Goal: Obtain resource: Download file/media

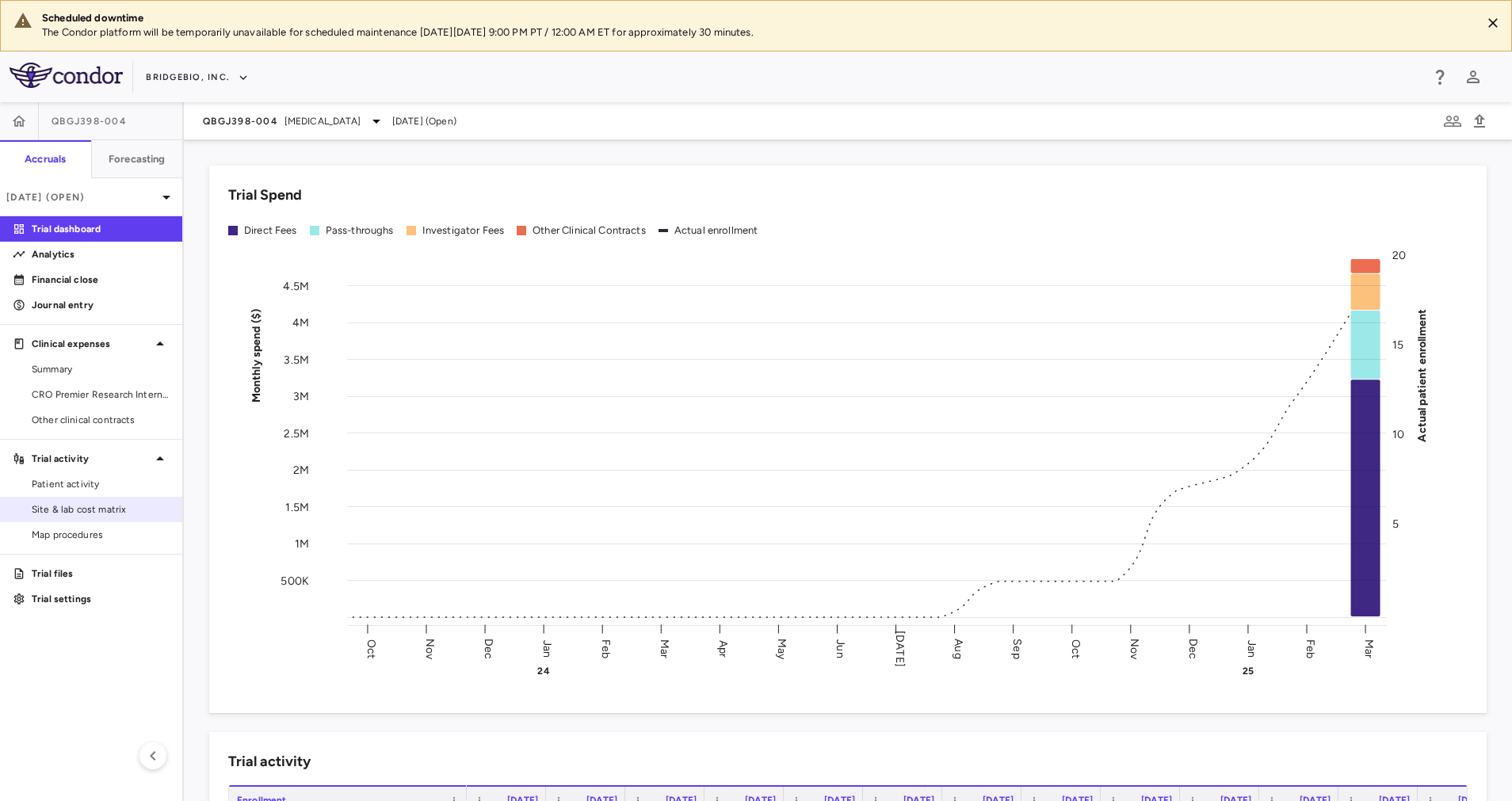
click at [87, 506] on span "Site & lab cost matrix" at bounding box center [101, 509] width 138 height 14
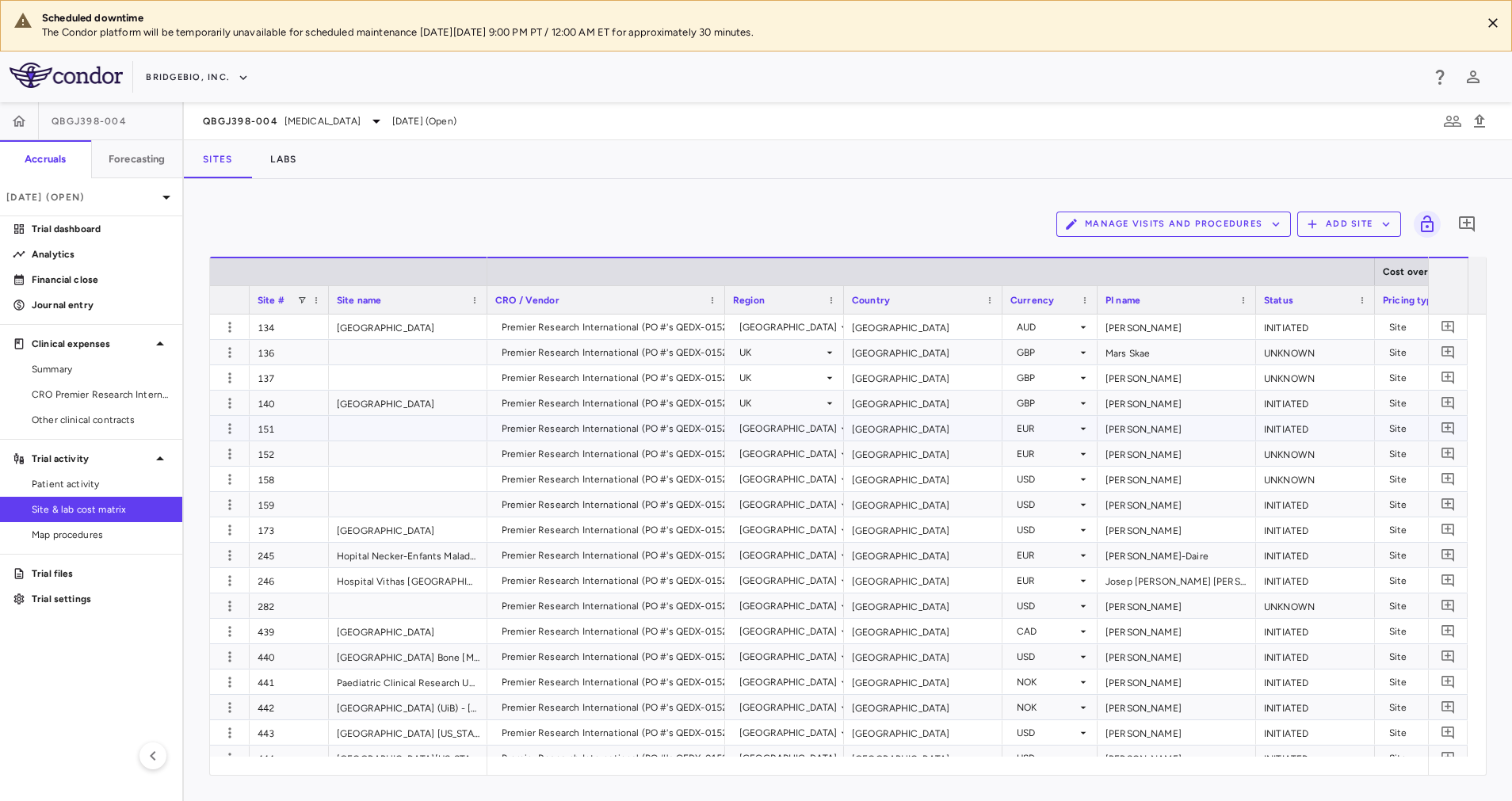
scroll to position [2, 0]
click at [300, 126] on span "[MEDICAL_DATA]" at bounding box center [323, 121] width 76 height 14
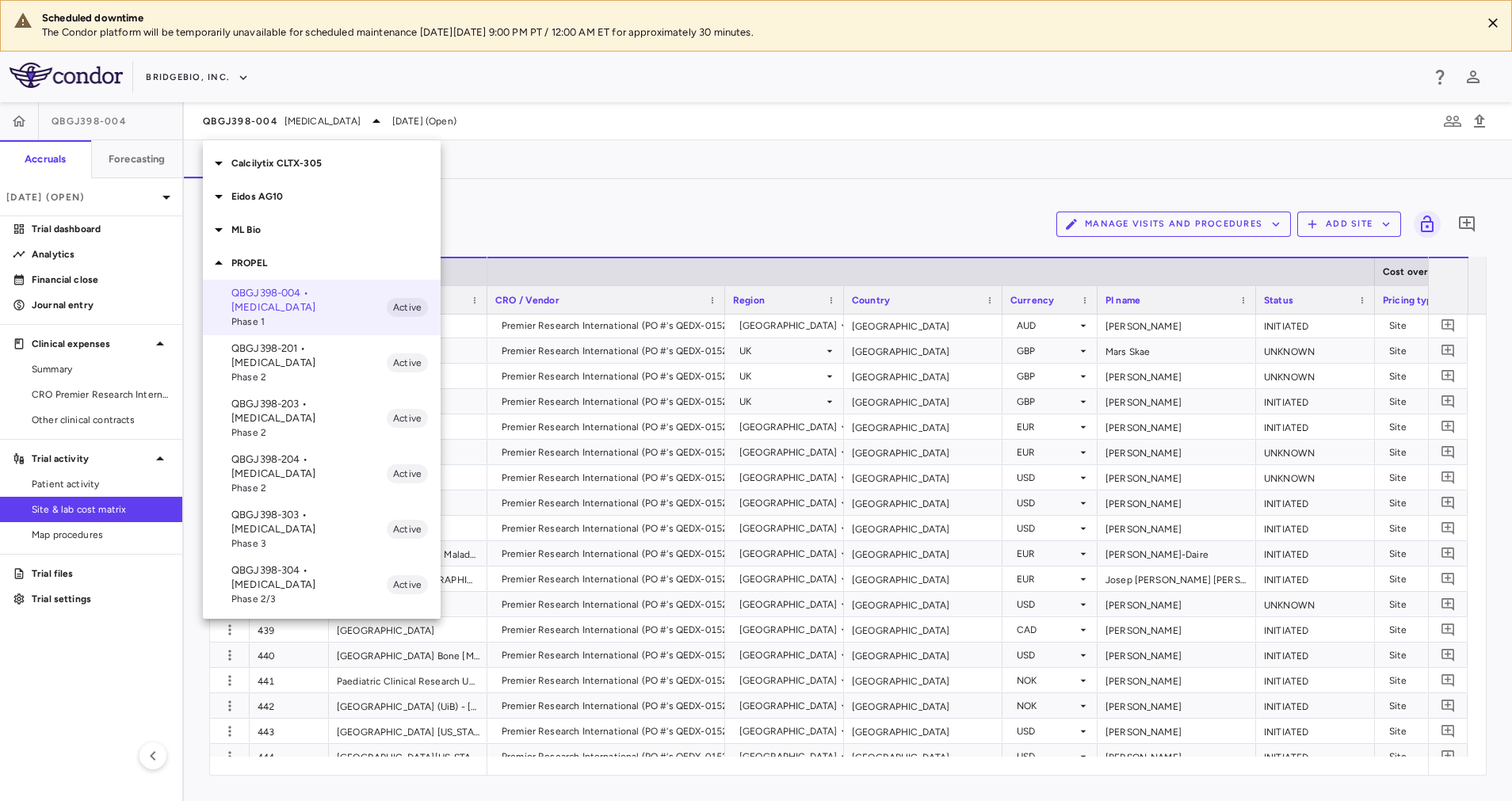
click at [272, 157] on p "Calcilytix CLTX-305" at bounding box center [335, 163] width 209 height 14
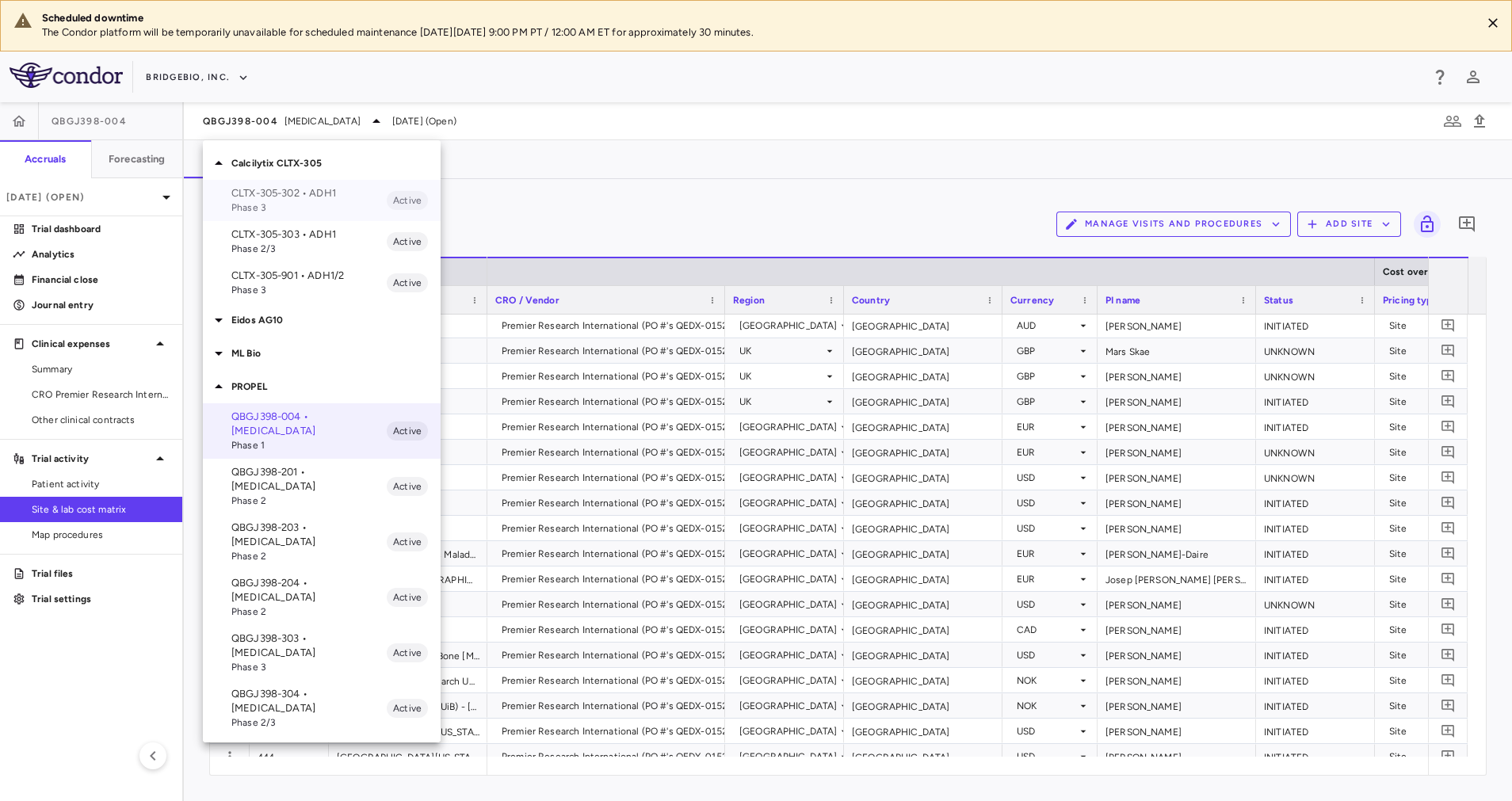
click at [282, 201] on span "Phase 3" at bounding box center [308, 207] width 155 height 14
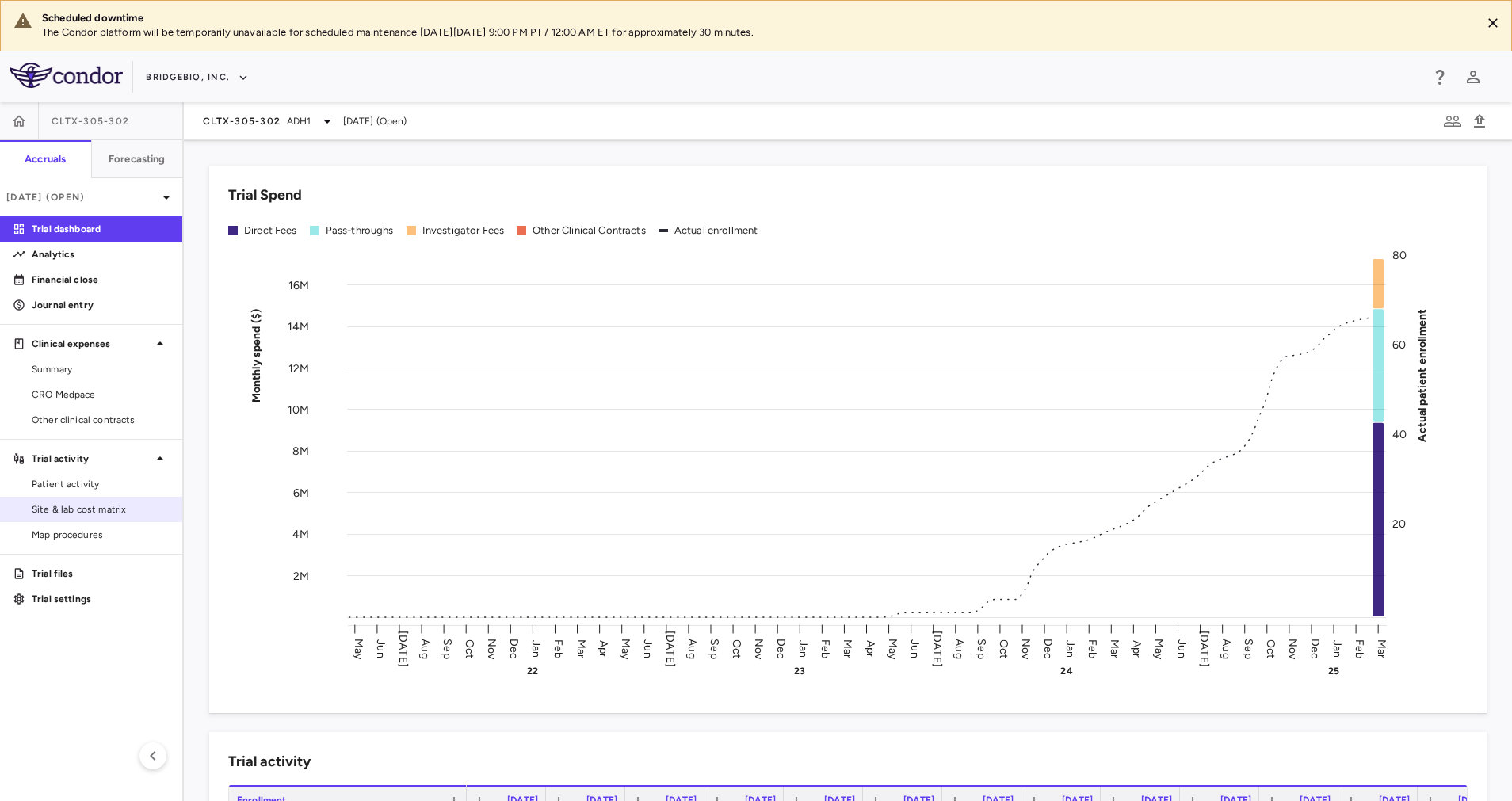
click at [86, 508] on span "Site & lab cost matrix" at bounding box center [101, 509] width 138 height 14
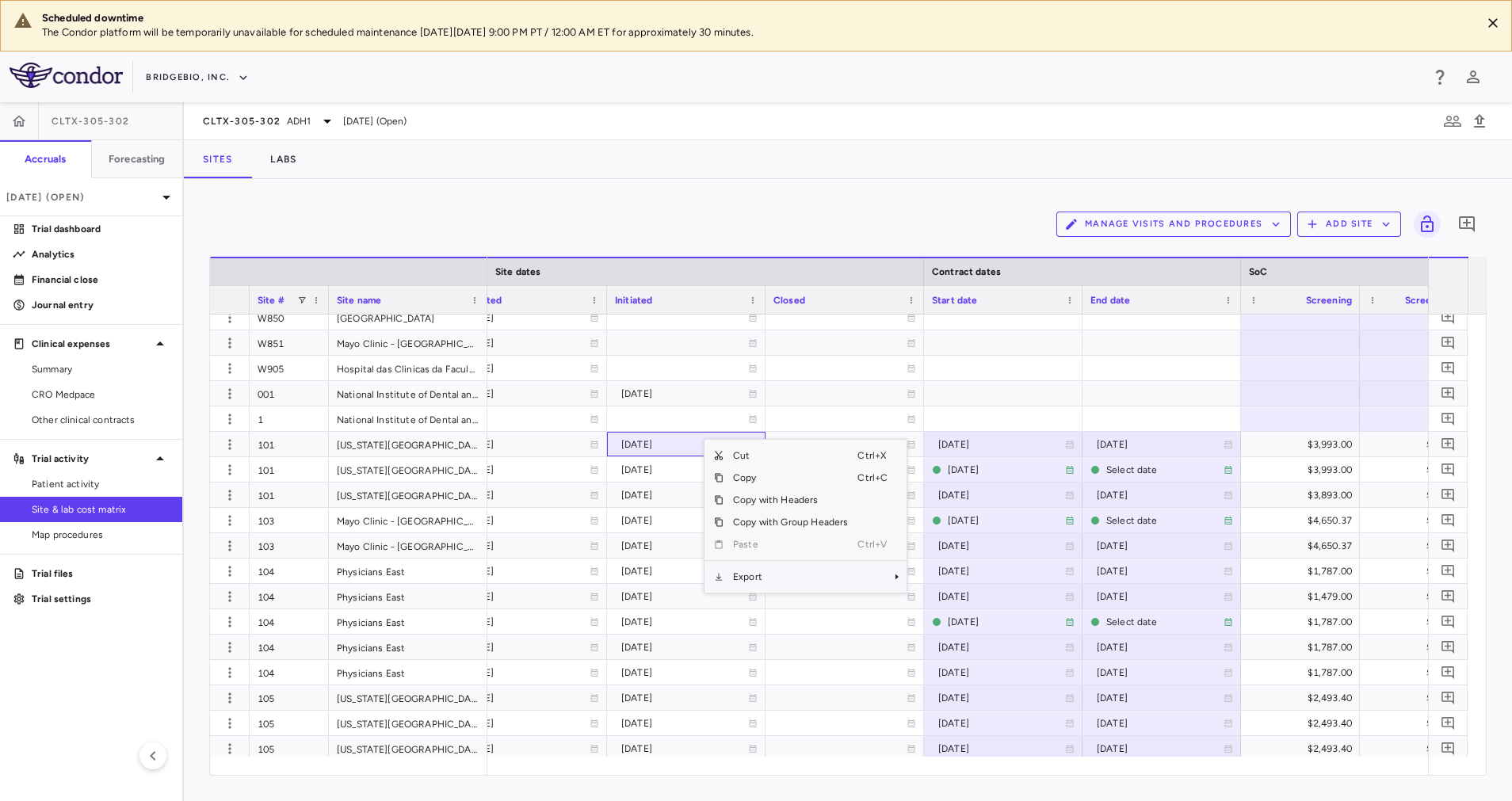
click at [823, 575] on span "Export" at bounding box center [790, 576] width 134 height 22
click at [980, 608] on span "Excel Export" at bounding box center [959, 604] width 74 height 22
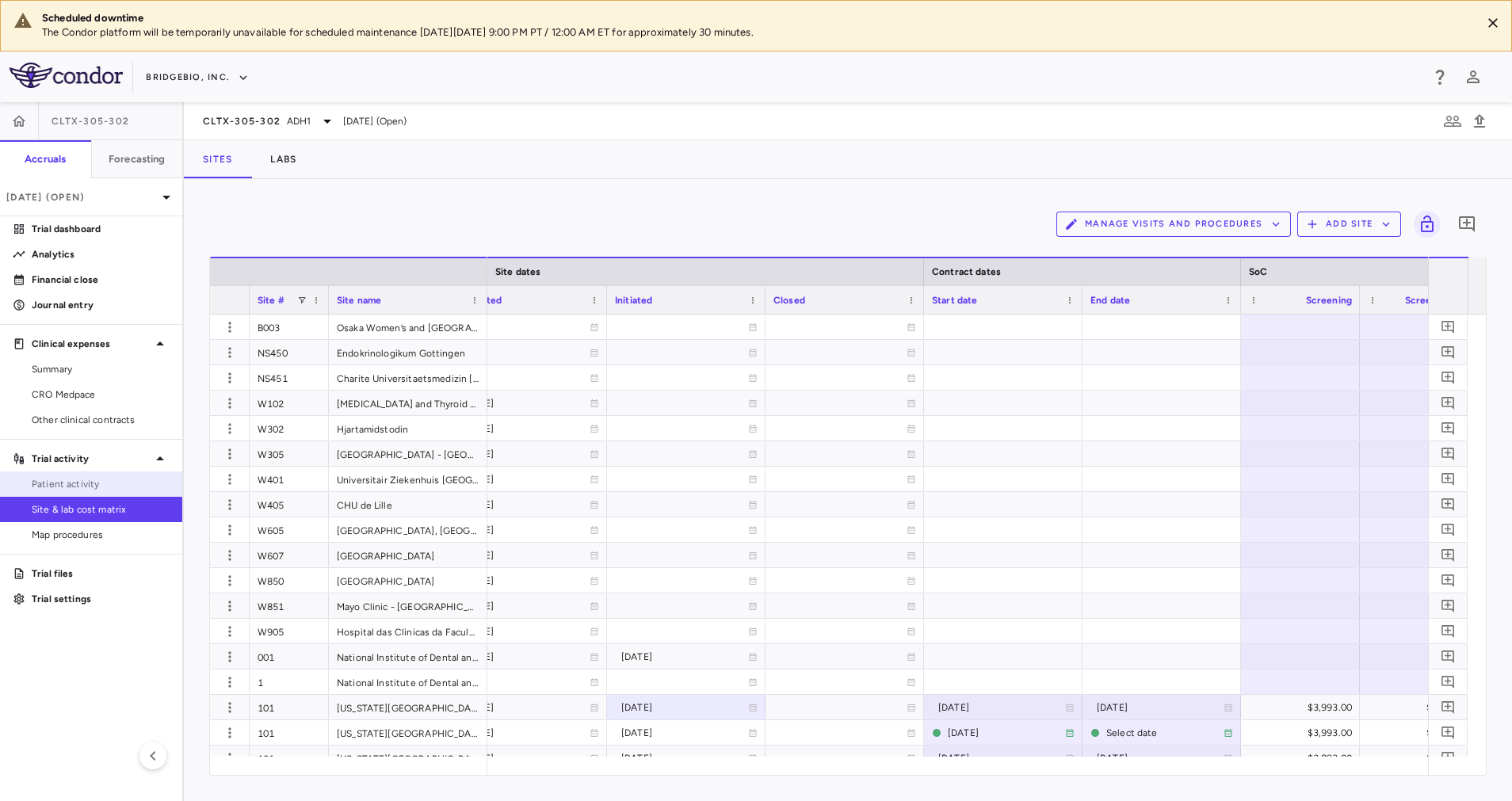
click at [89, 482] on span "Patient activity" at bounding box center [101, 484] width 138 height 14
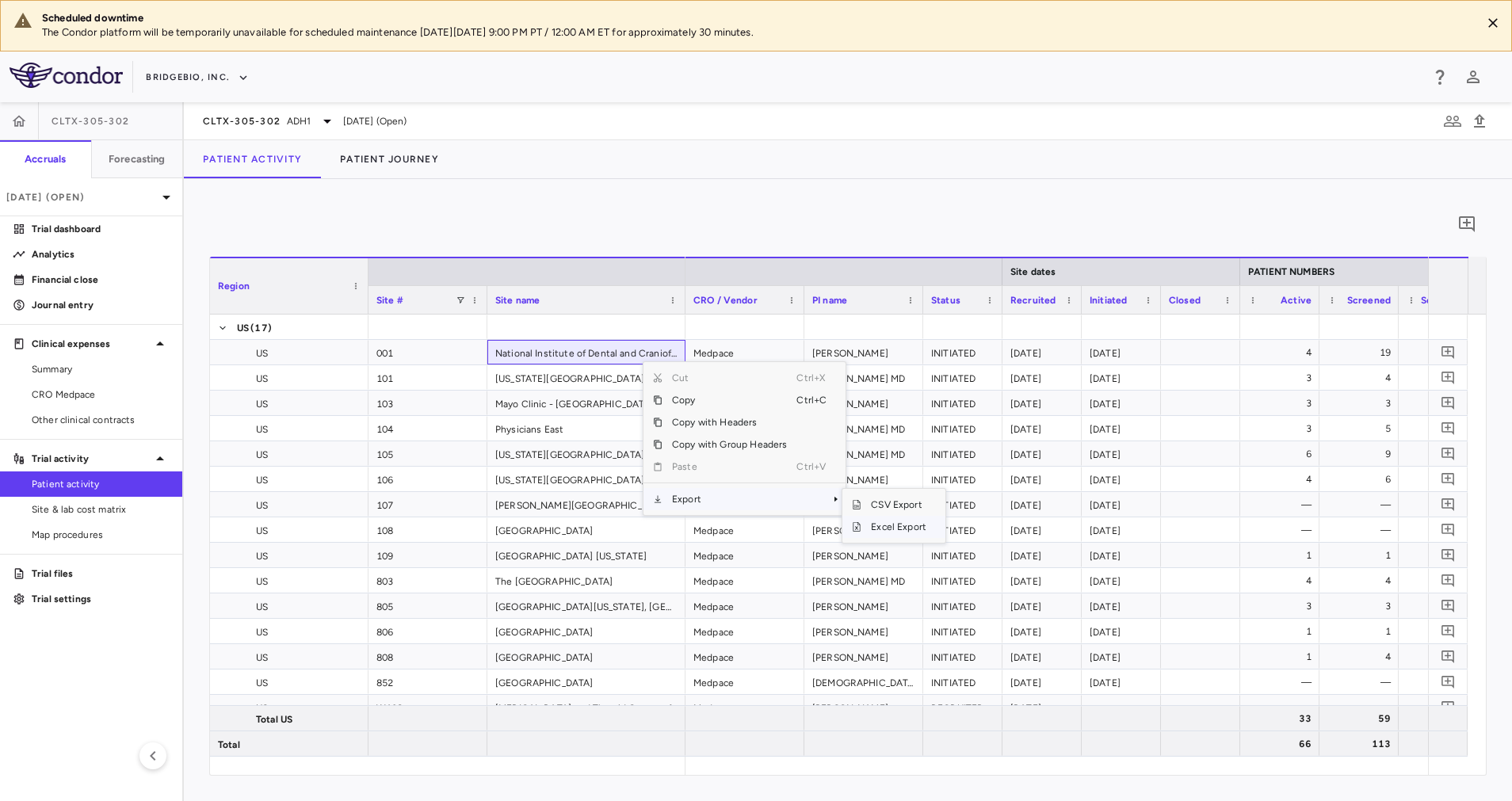
click at [900, 526] on span "Excel Export" at bounding box center [899, 526] width 74 height 22
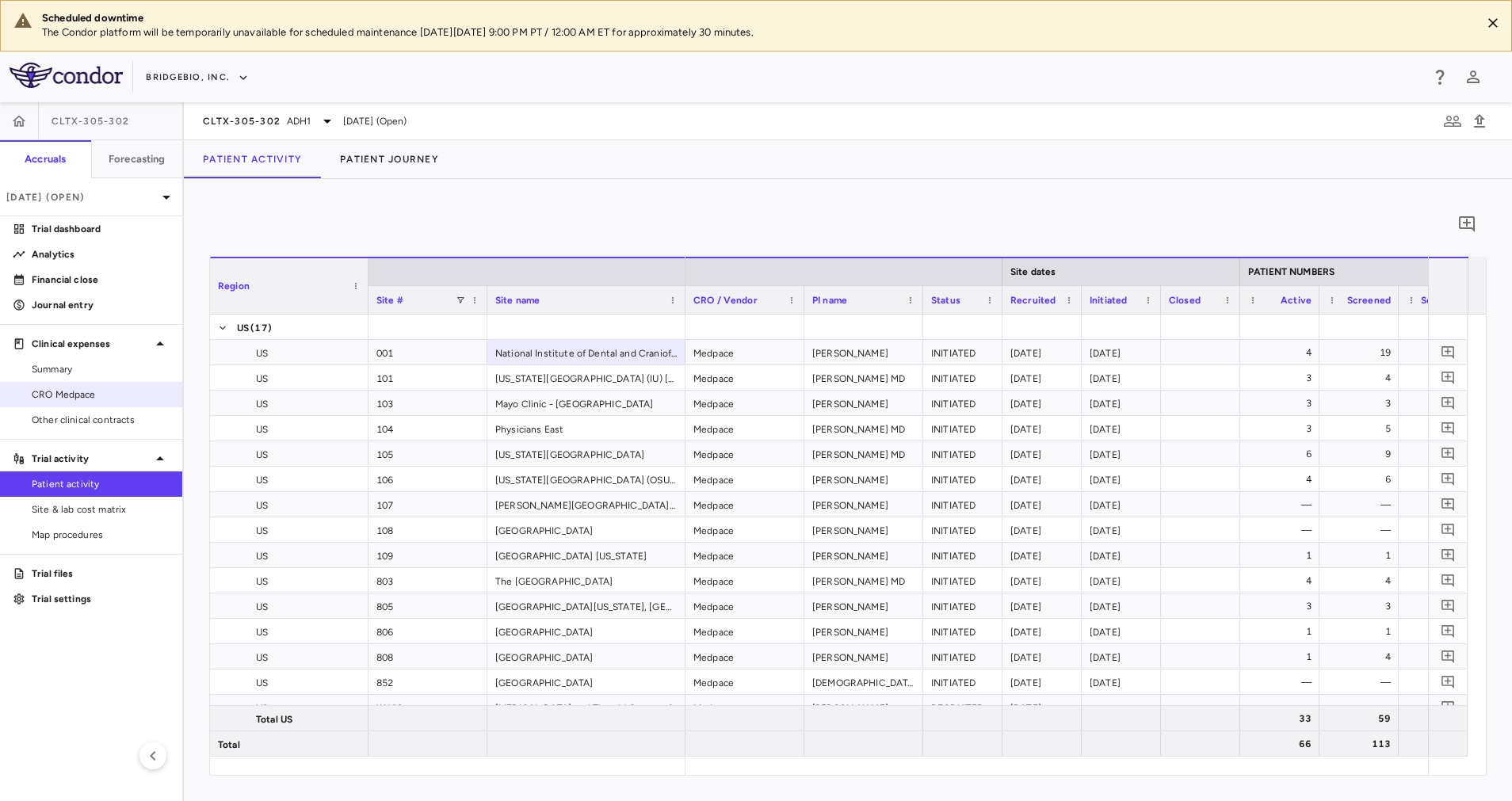
click at [84, 399] on span "CRO Medpace" at bounding box center [101, 395] width 138 height 14
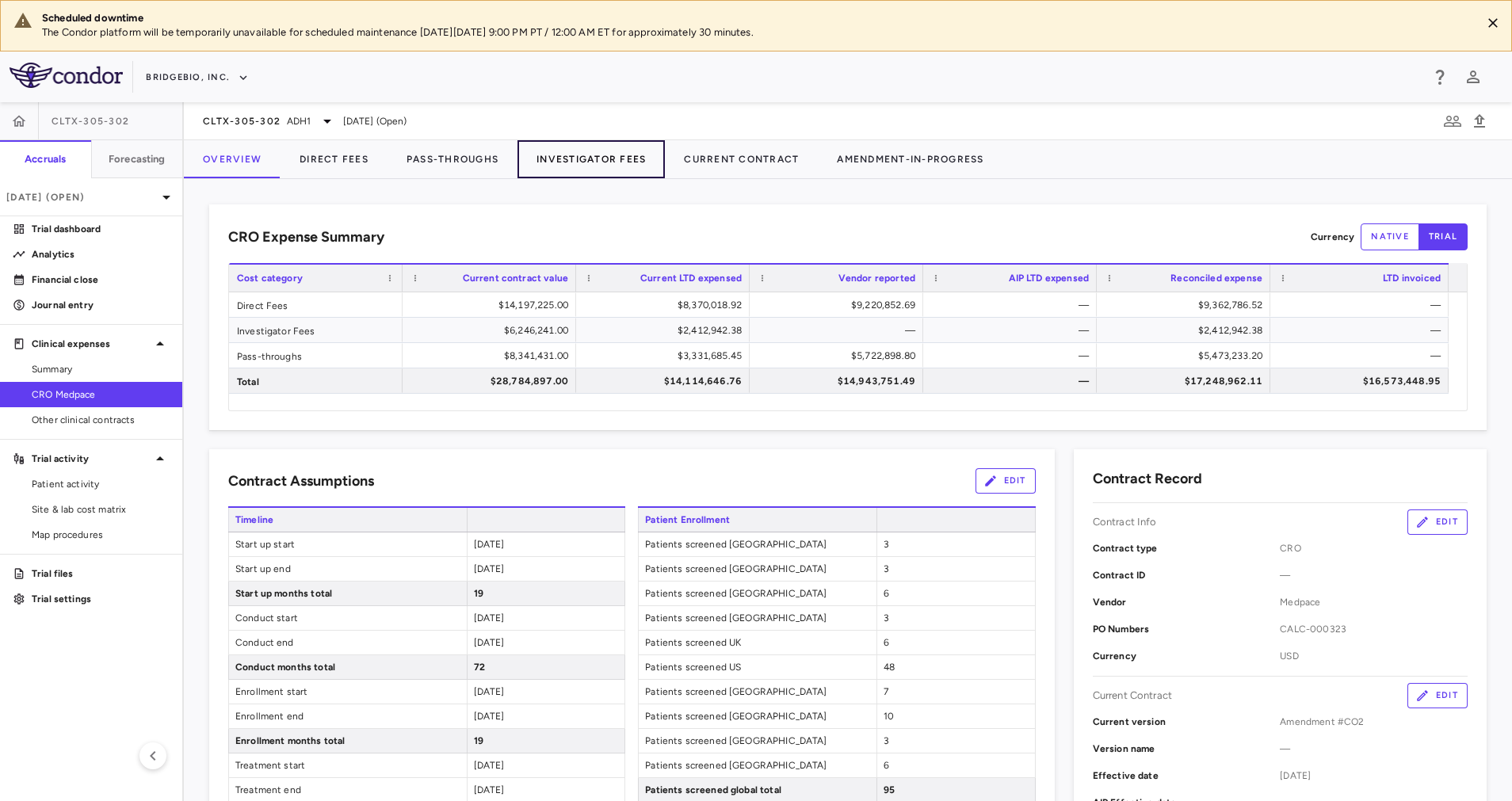
click at [569, 162] on button "Investigator Fees" at bounding box center [591, 159] width 148 height 38
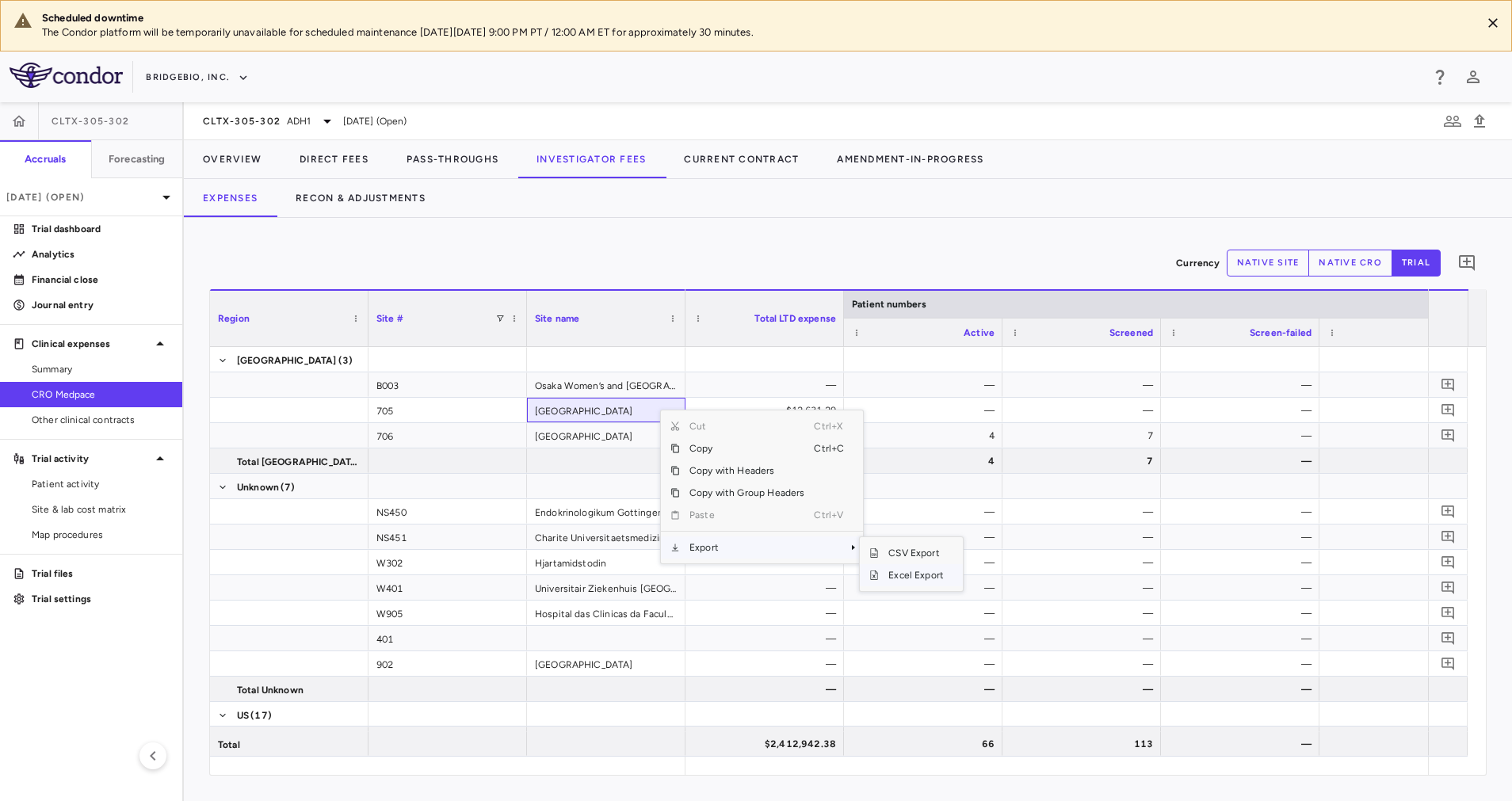
click at [903, 574] on span "Excel Export" at bounding box center [916, 575] width 74 height 22
click at [761, 224] on div "Currency native site native cro trial 0 Region Drag here to set column labels R…" at bounding box center [848, 509] width 1328 height 584
click at [1246, 264] on button "native site" at bounding box center [1268, 263] width 83 height 27
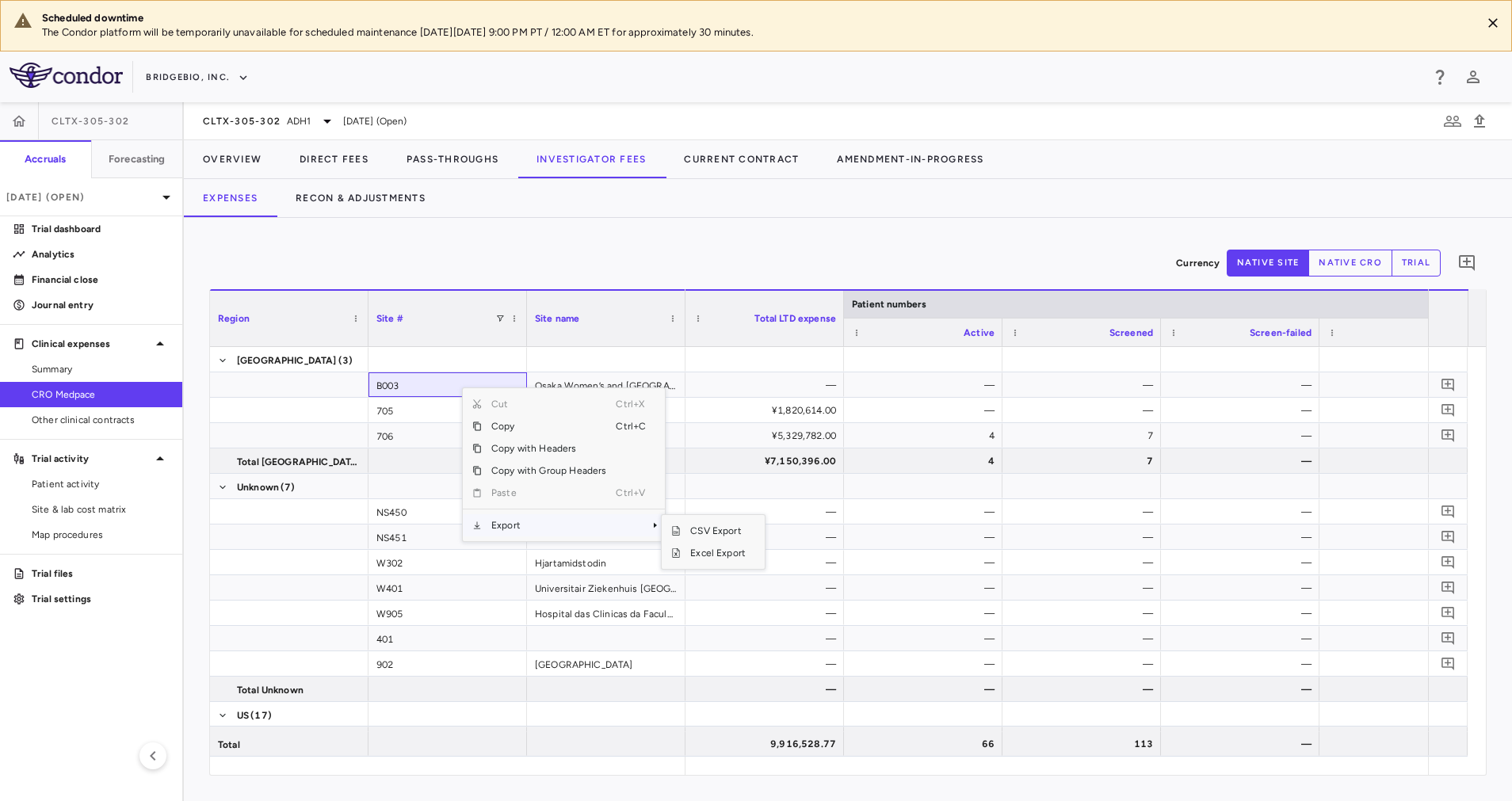
click at [553, 524] on span "Export" at bounding box center [549, 526] width 134 height 22
click at [724, 553] on span "Excel Export" at bounding box center [717, 553] width 74 height 22
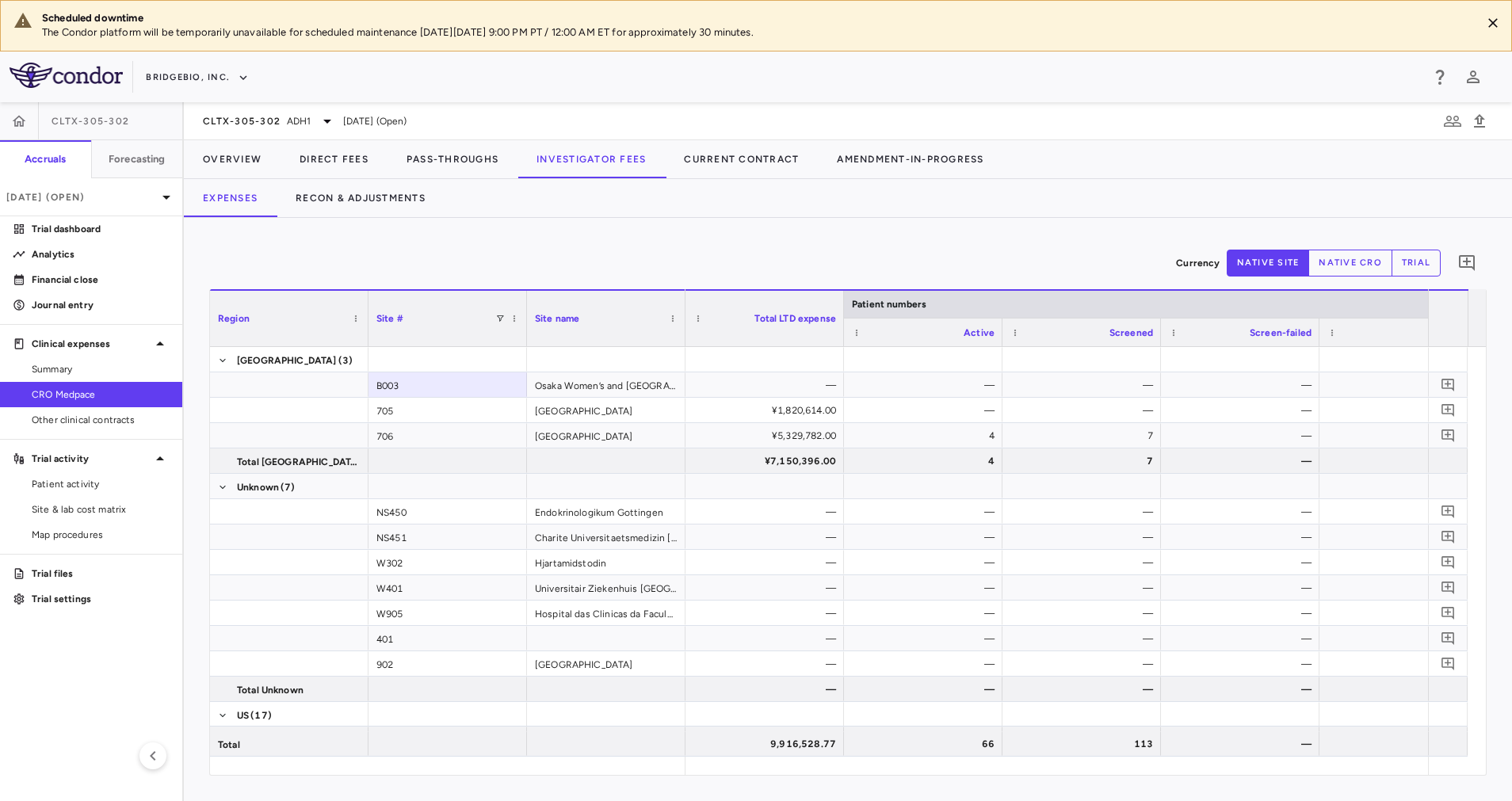
click at [457, 256] on div "Currency native site native cro trial 0" at bounding box center [848, 263] width 1277 height 40
click at [464, 165] on button "Pass-Throughs" at bounding box center [452, 159] width 130 height 38
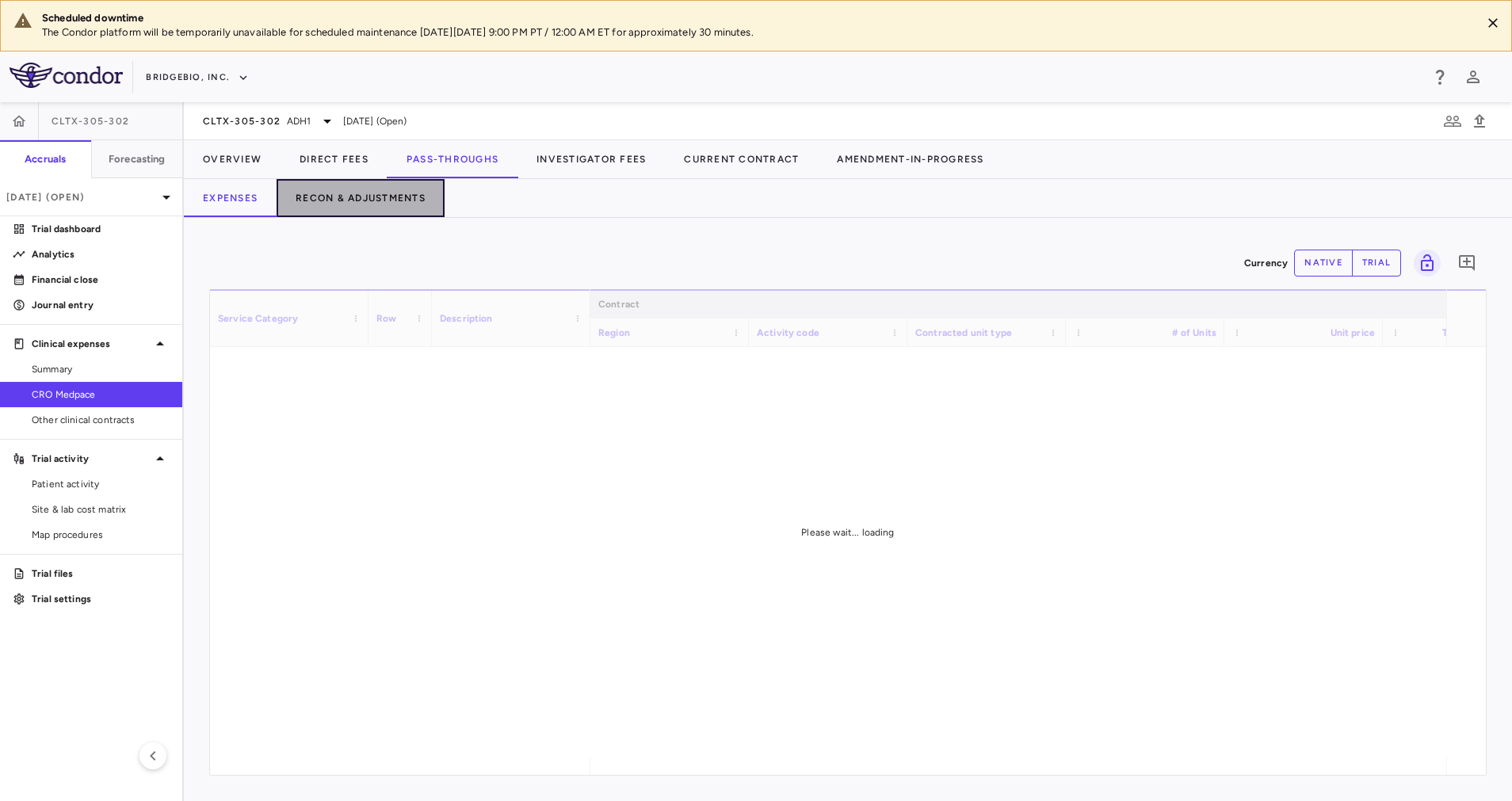
click at [400, 196] on button "Recon & Adjustments" at bounding box center [360, 198] width 168 height 38
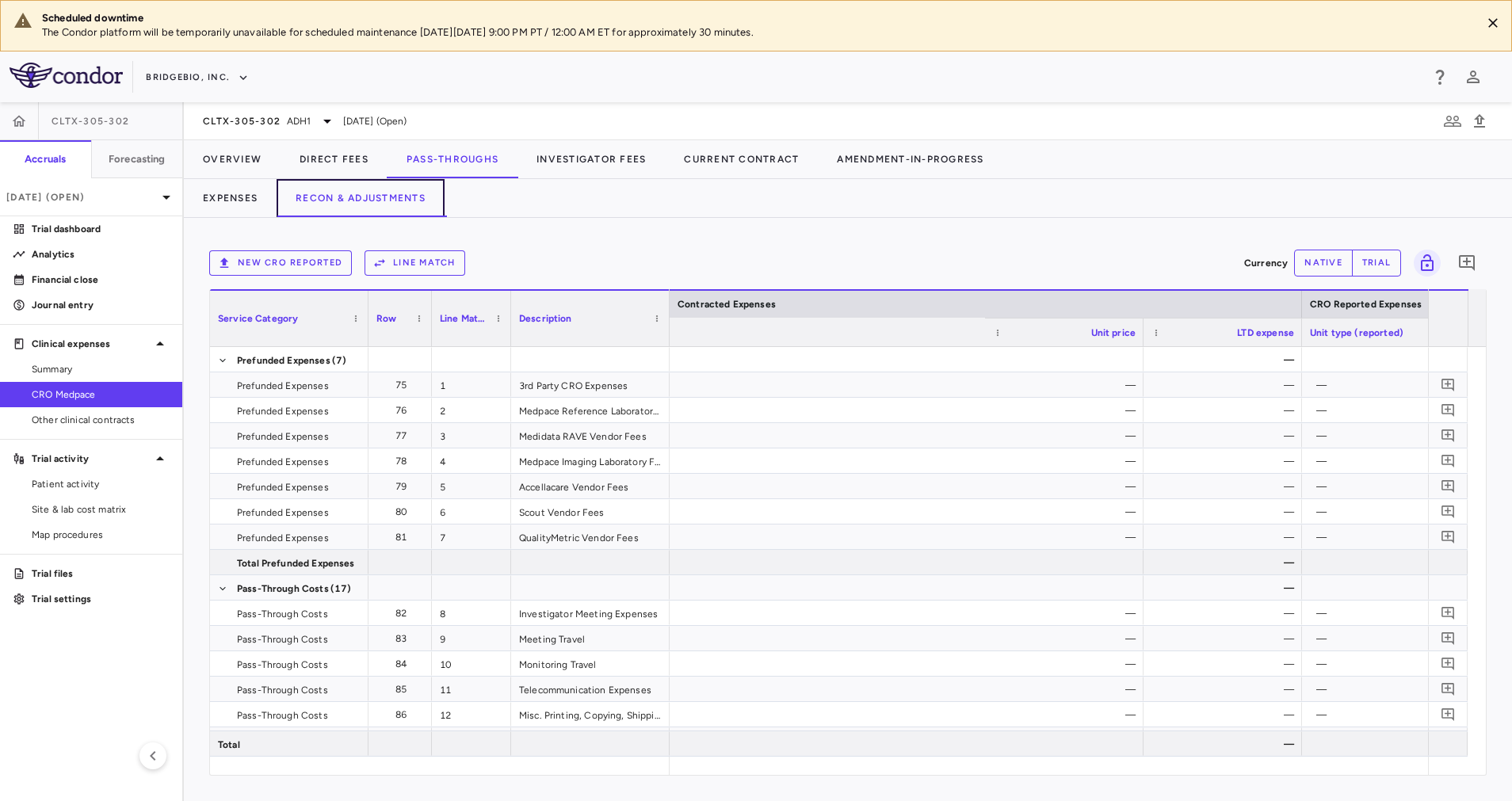
scroll to position [0, 1457]
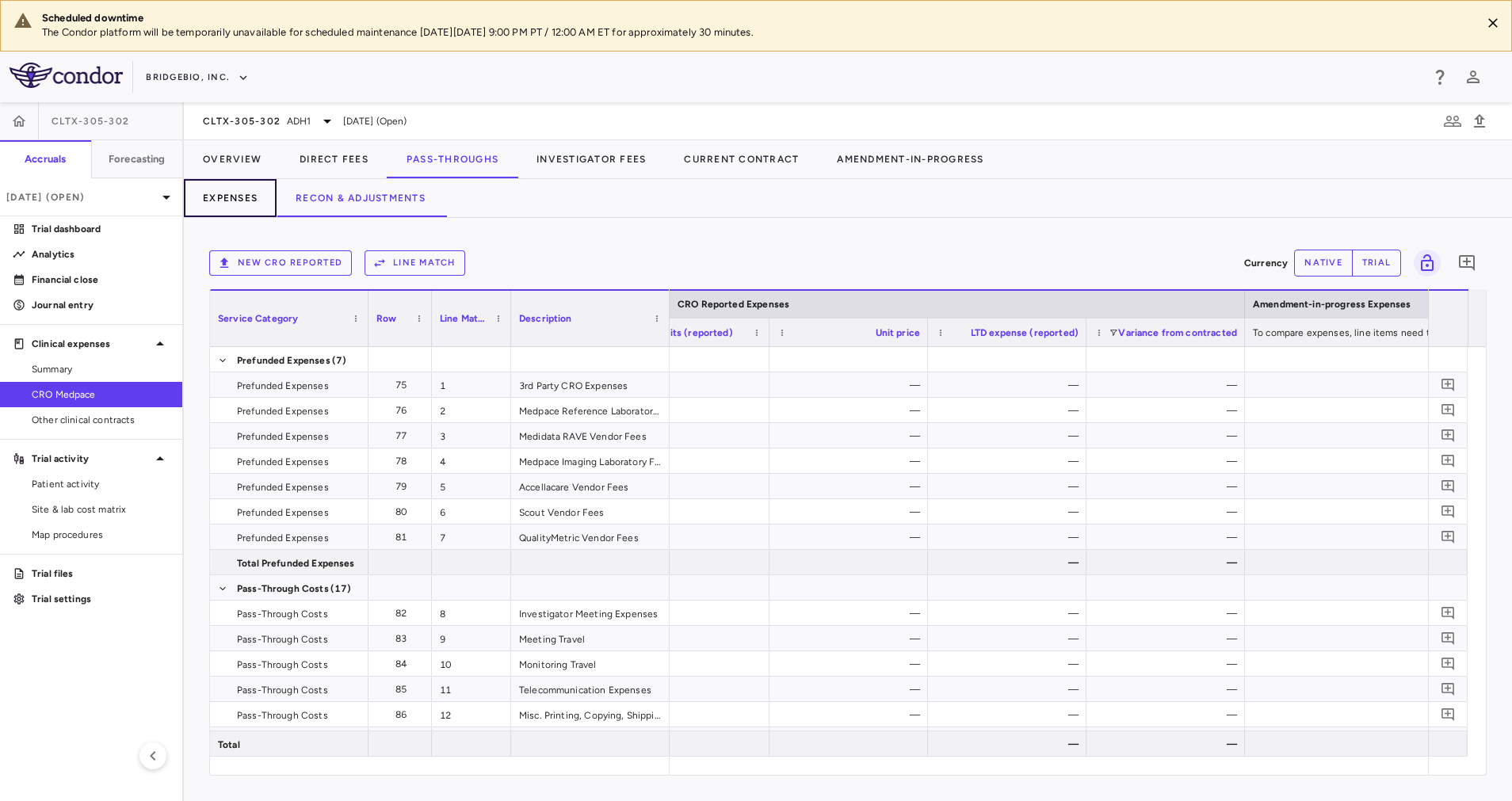
click at [233, 198] on button "Expenses" at bounding box center [230, 198] width 92 height 38
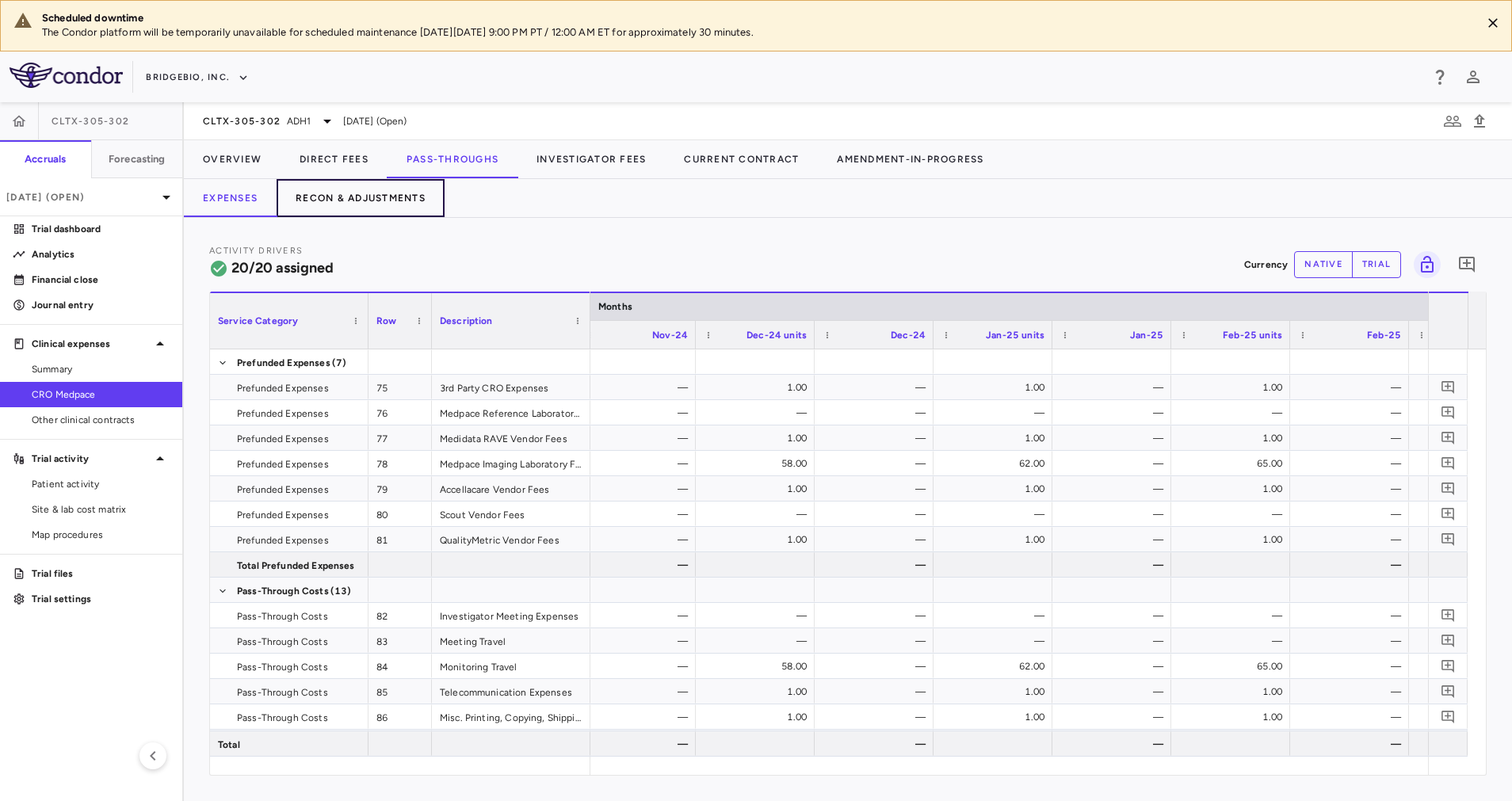
click at [360, 204] on button "Recon & Adjustments" at bounding box center [360, 198] width 168 height 38
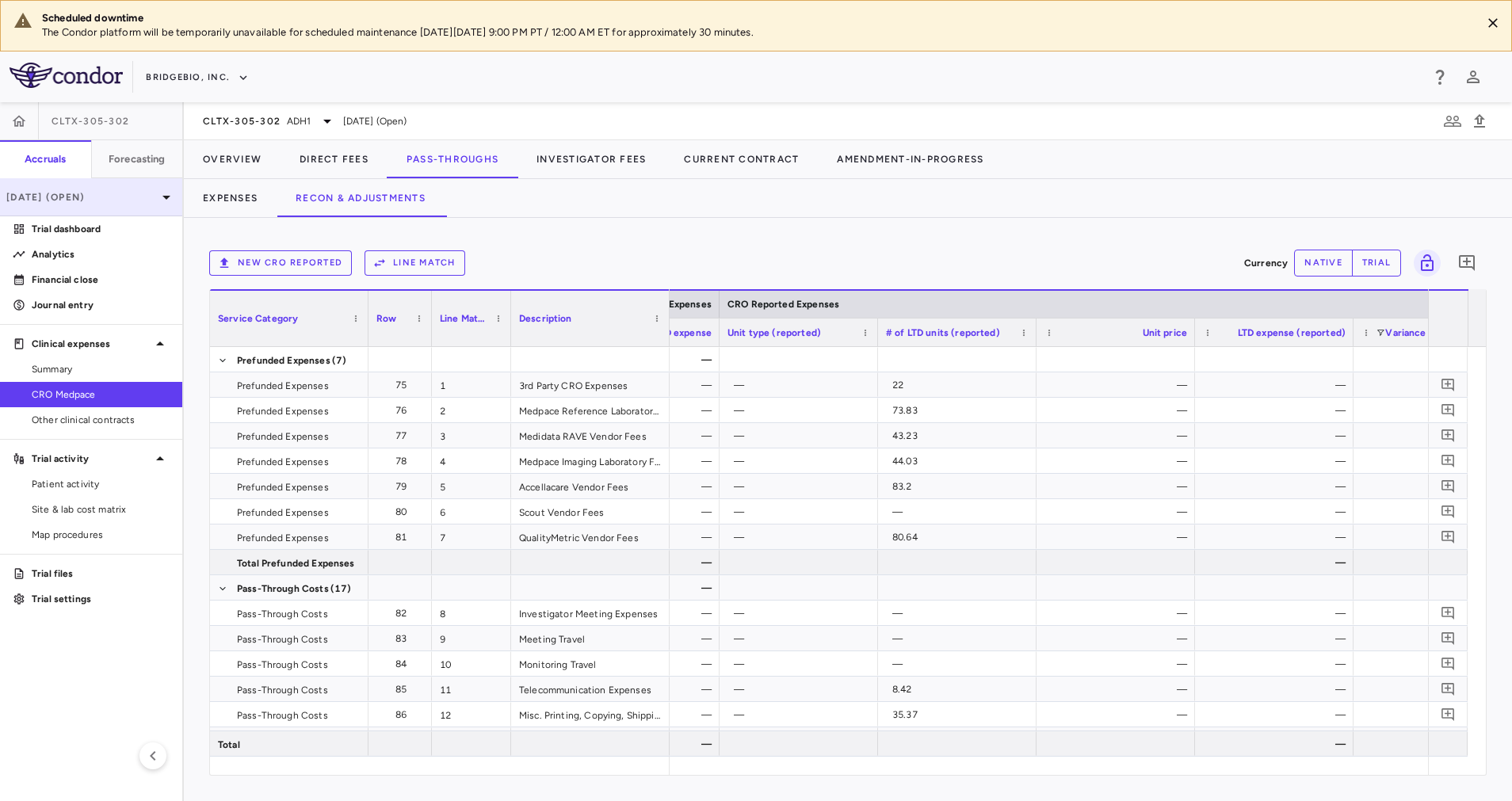
click at [143, 202] on p "[DATE] (Open)" at bounding box center [82, 198] width 150 height 14
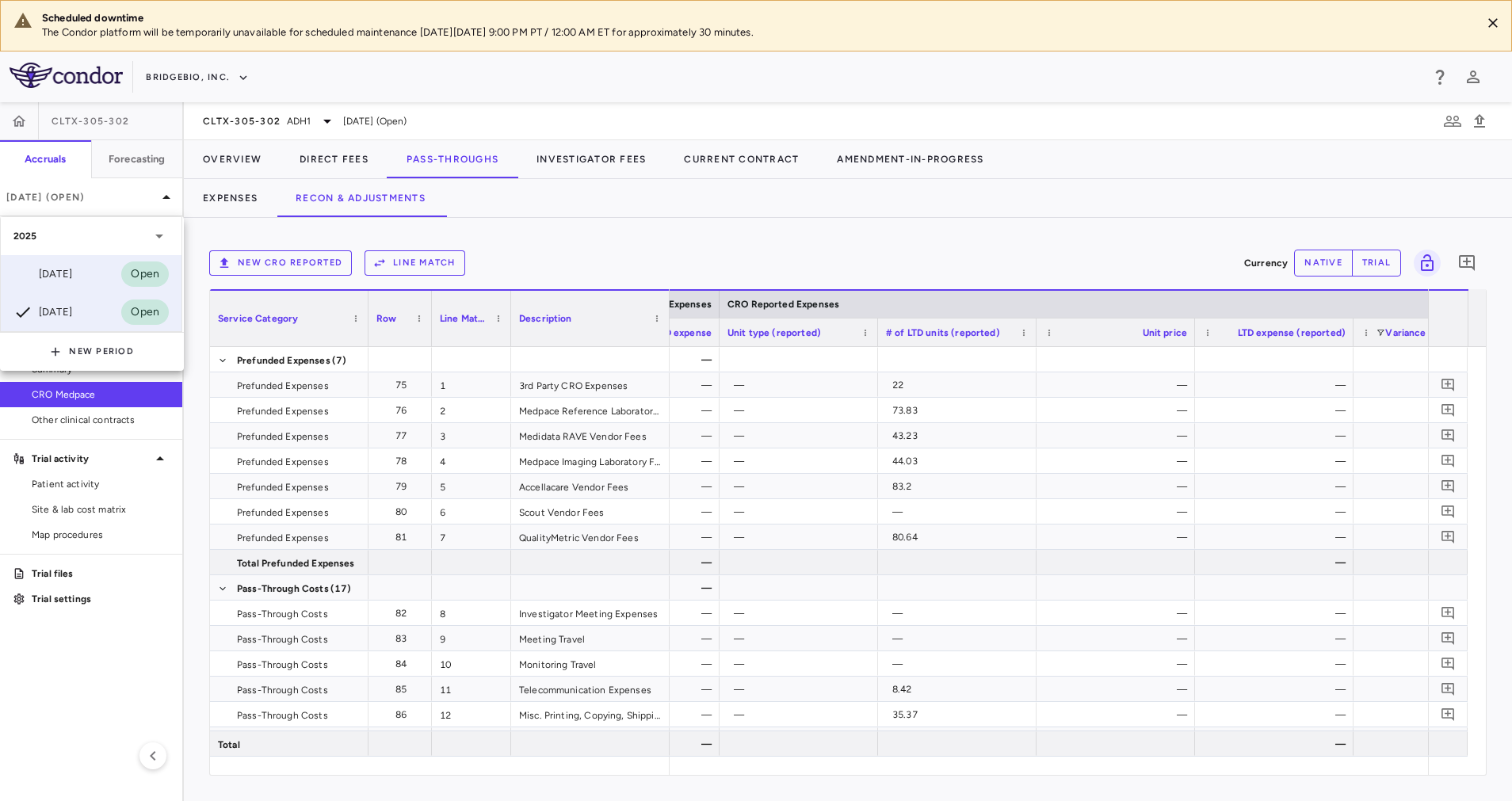
click at [105, 269] on div "[DATE] Open" at bounding box center [91, 275] width 180 height 38
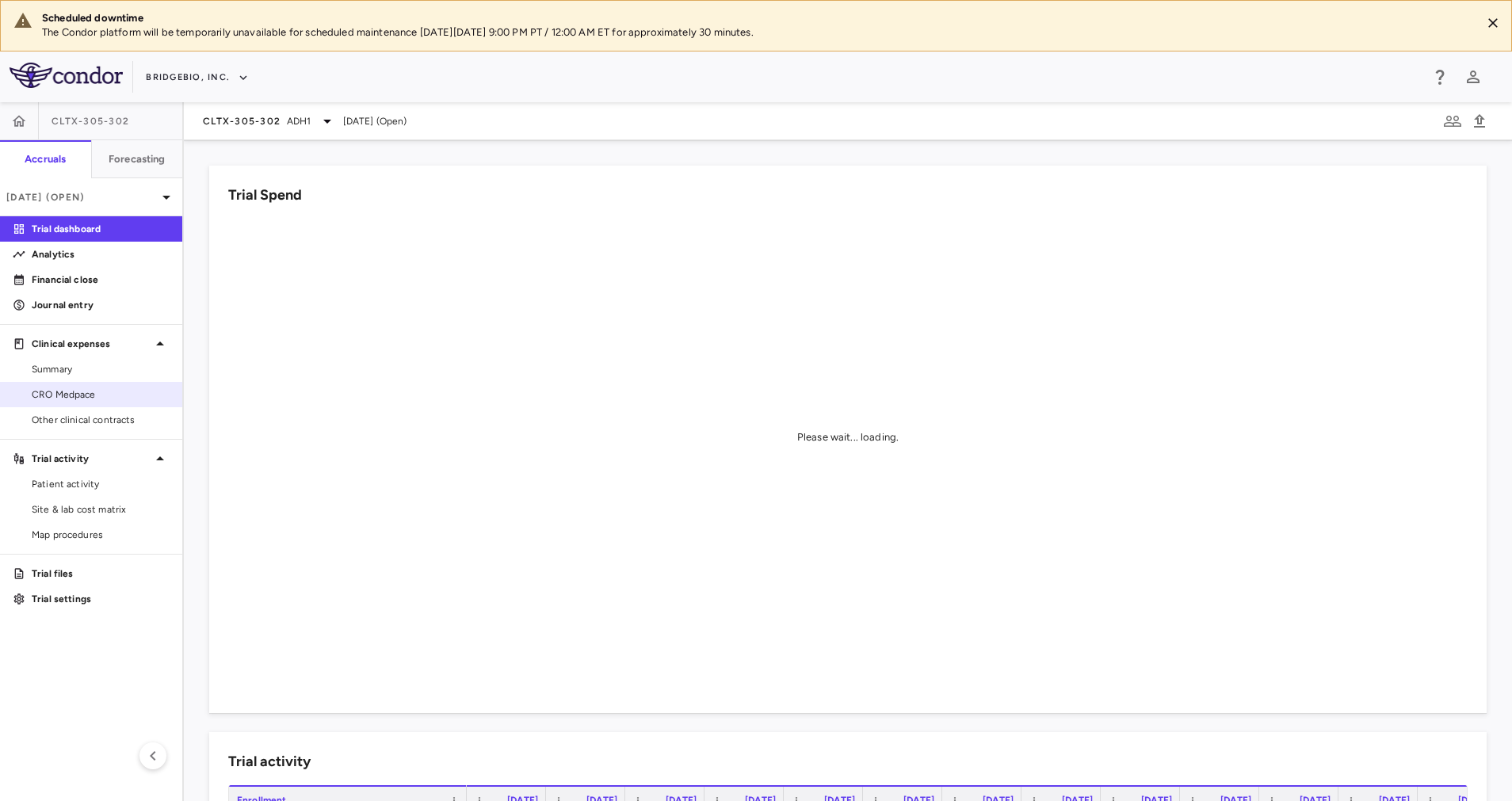
click at [95, 392] on span "CRO Medpace" at bounding box center [101, 395] width 138 height 14
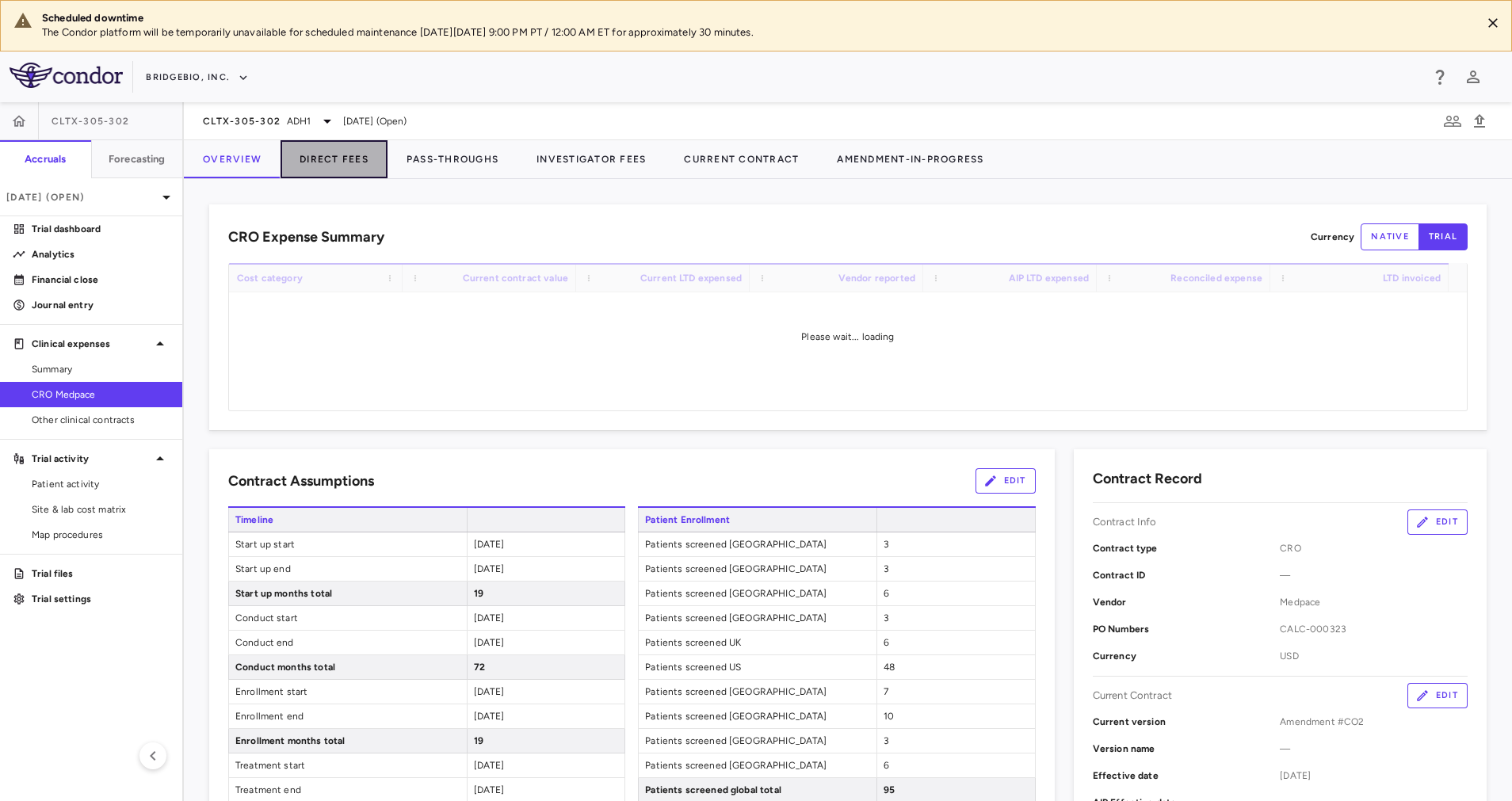
click at [343, 159] on button "Direct Fees" at bounding box center [334, 159] width 107 height 38
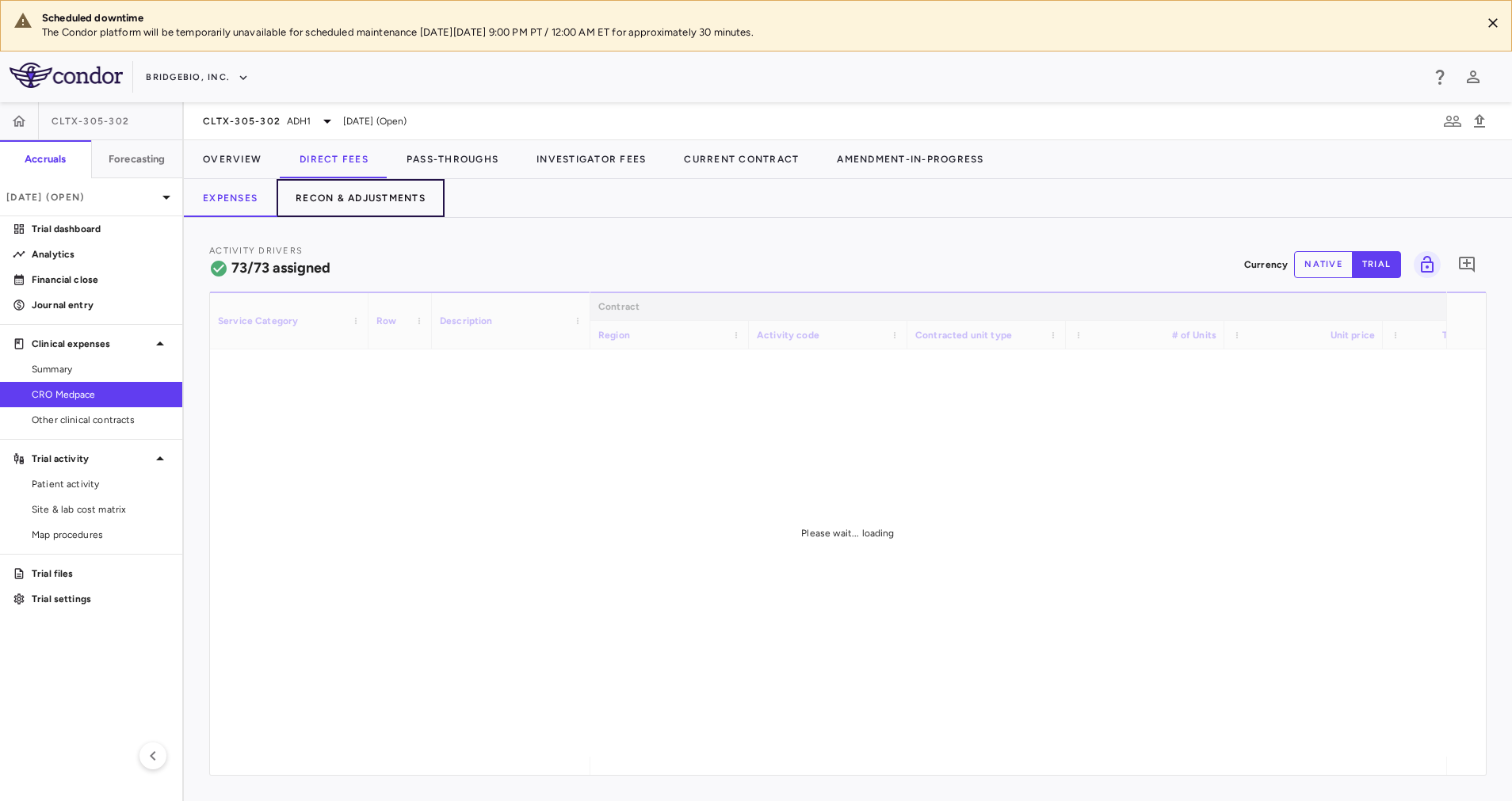
click at [371, 188] on button "Recon & Adjustments" at bounding box center [360, 198] width 168 height 38
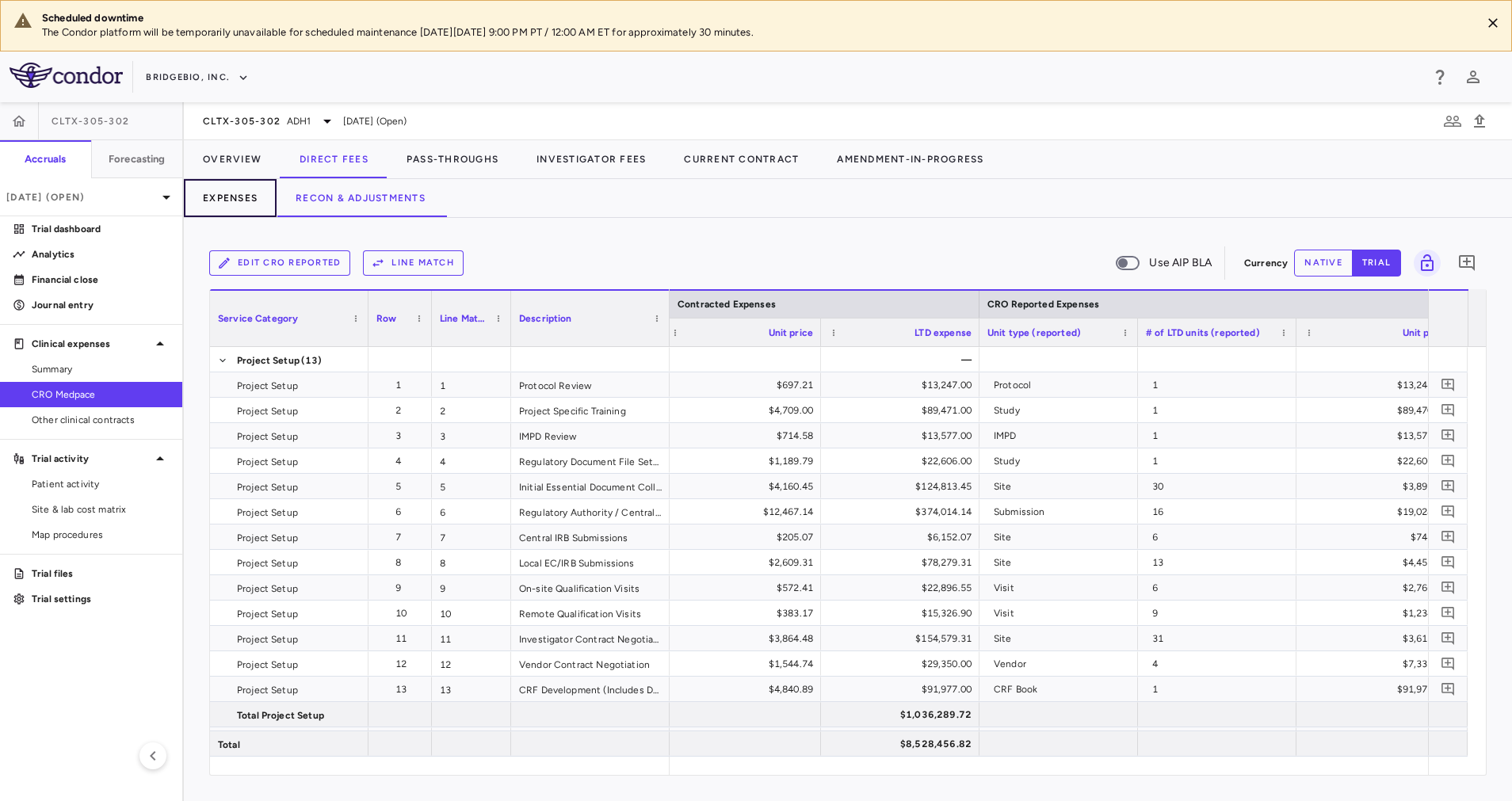
click at [242, 197] on button "Expenses" at bounding box center [230, 198] width 92 height 38
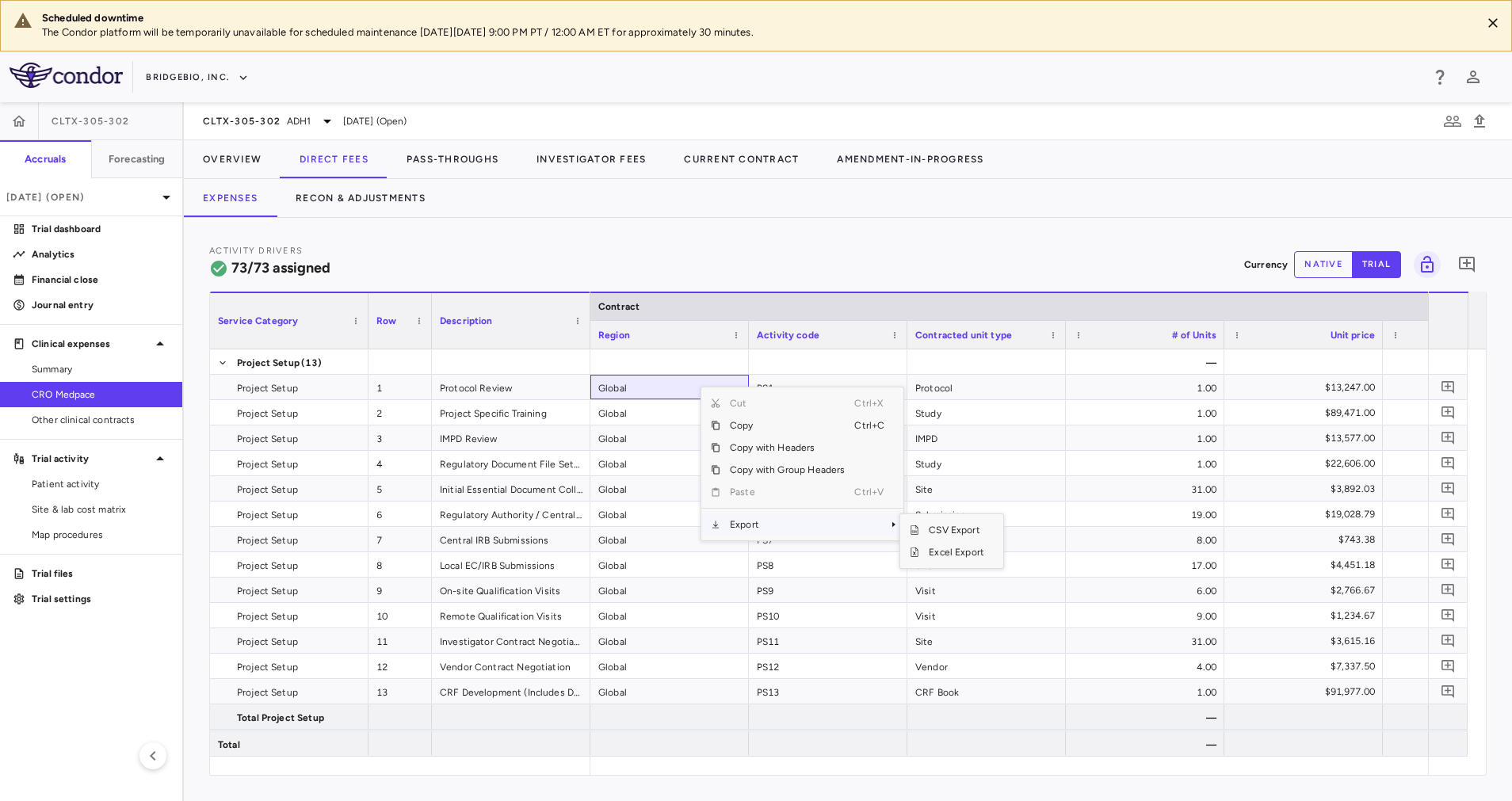
click at [810, 524] on span "Export" at bounding box center [787, 525] width 134 height 22
click at [957, 553] on span "Excel Export" at bounding box center [956, 552] width 74 height 22
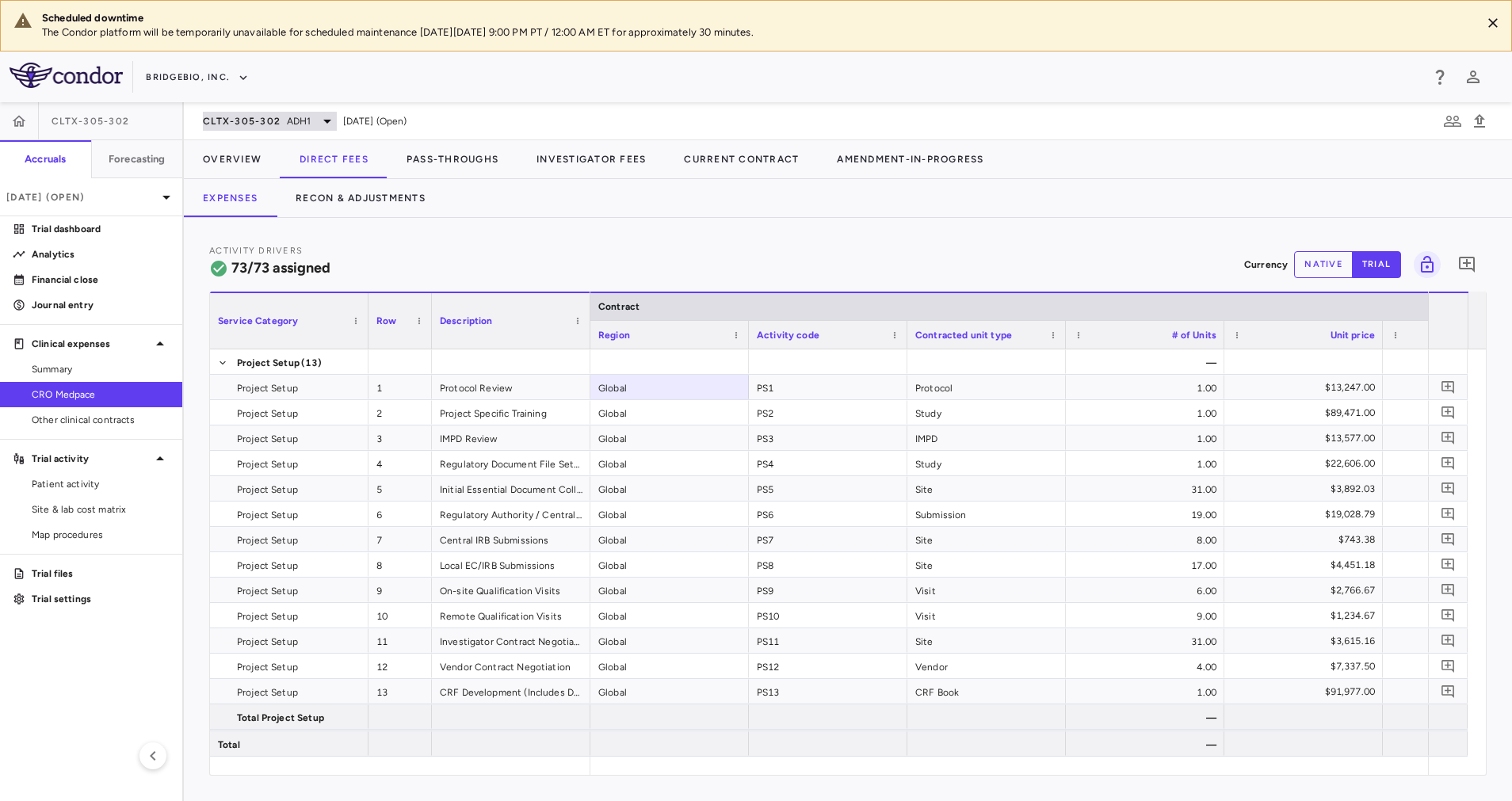
click at [300, 115] on span "ADH1" at bounding box center [299, 121] width 24 height 14
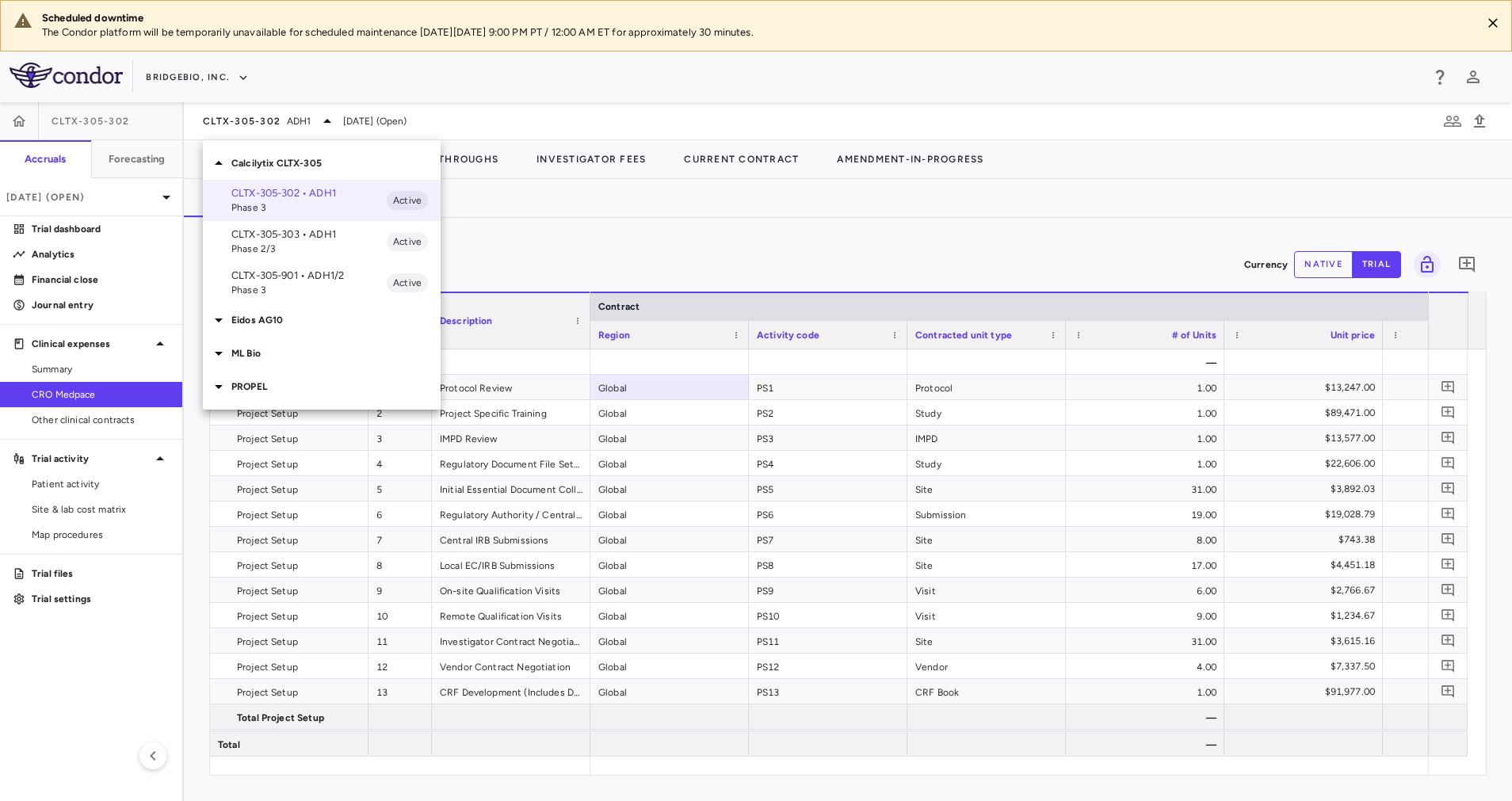
click at [624, 274] on div at bounding box center [756, 400] width 1512 height 801
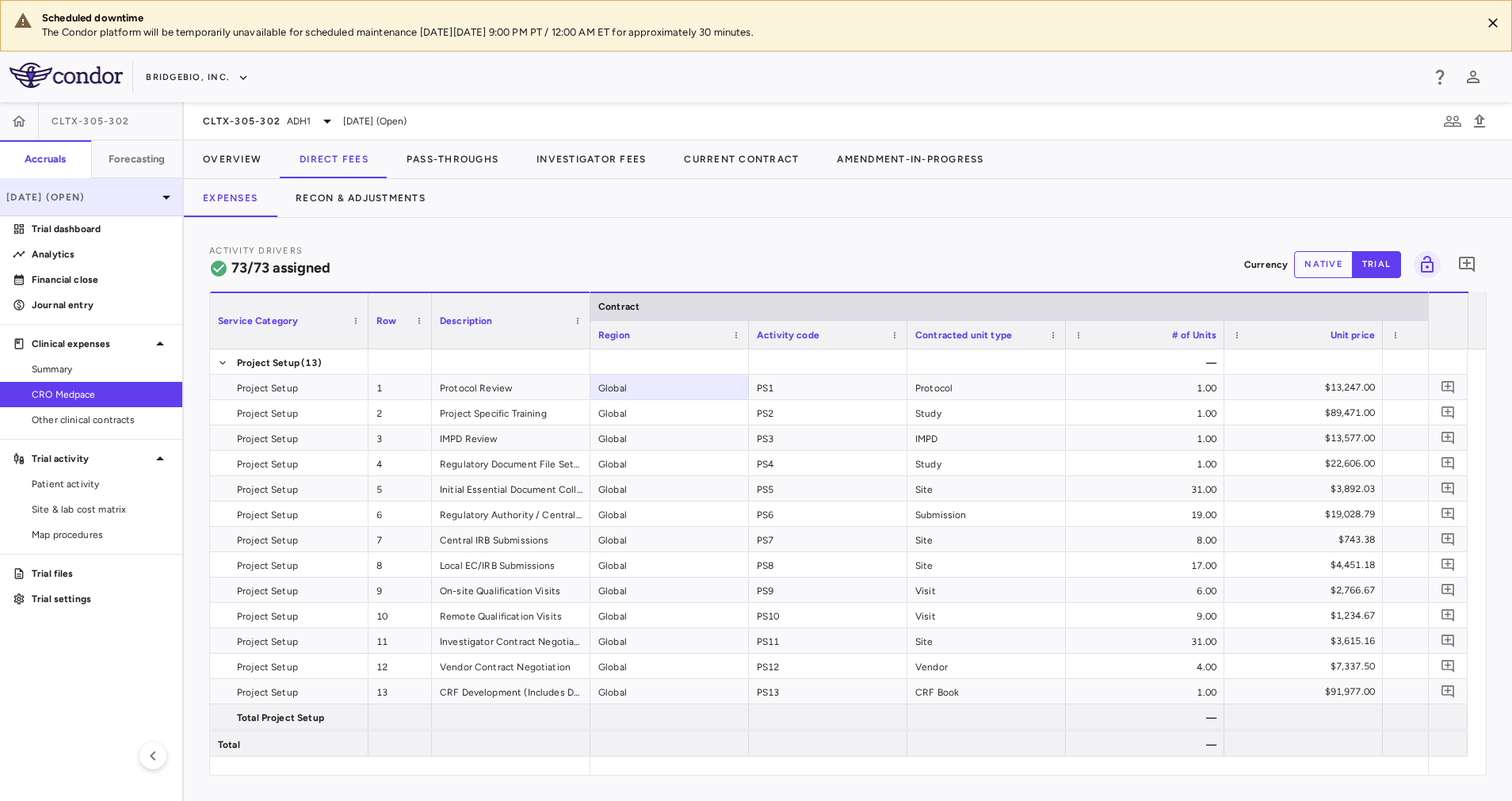
click at [149, 187] on div "[DATE] (Open)" at bounding box center [91, 198] width 182 height 38
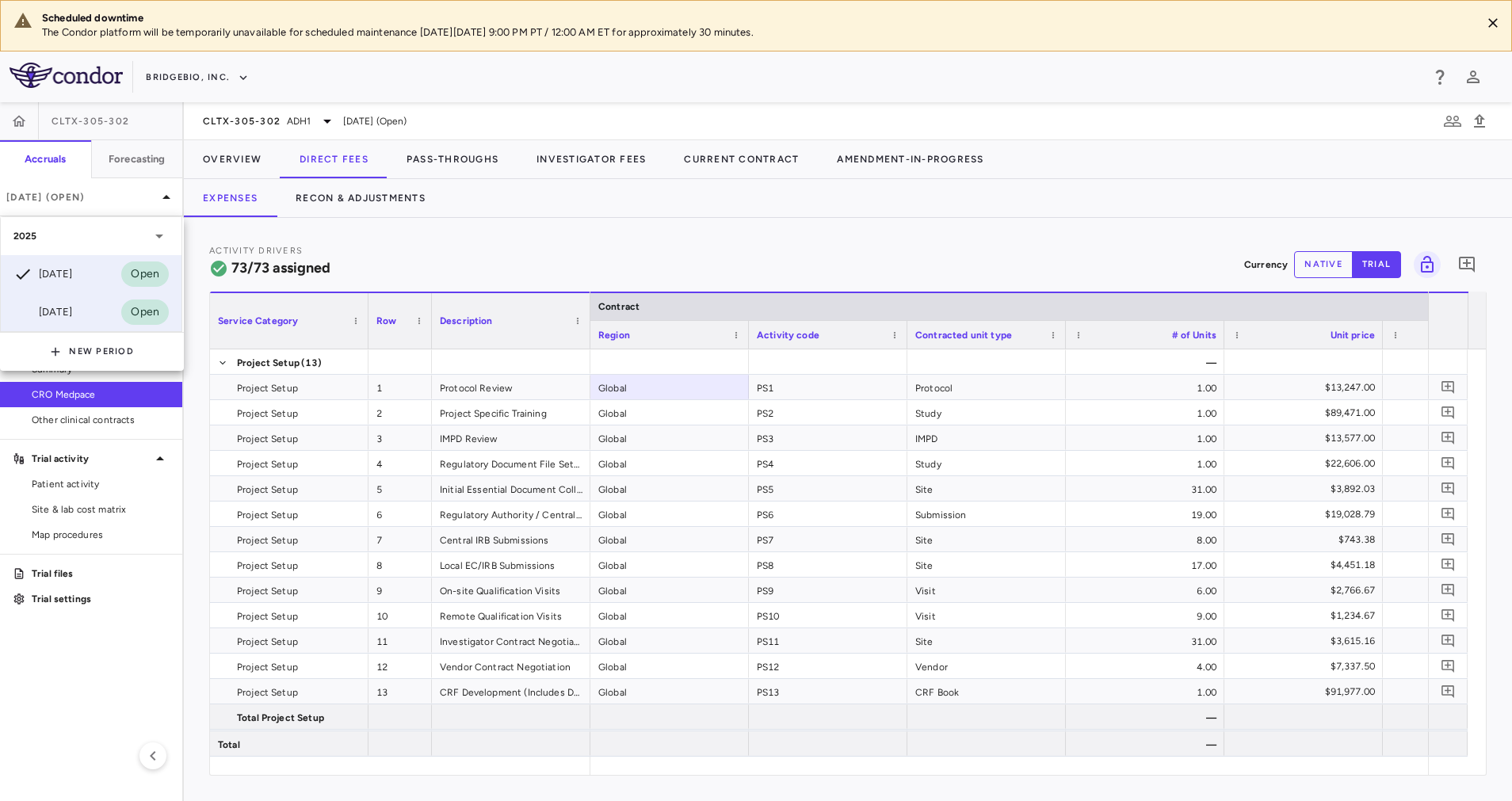
click at [107, 304] on div "[DATE] Open" at bounding box center [91, 313] width 180 height 38
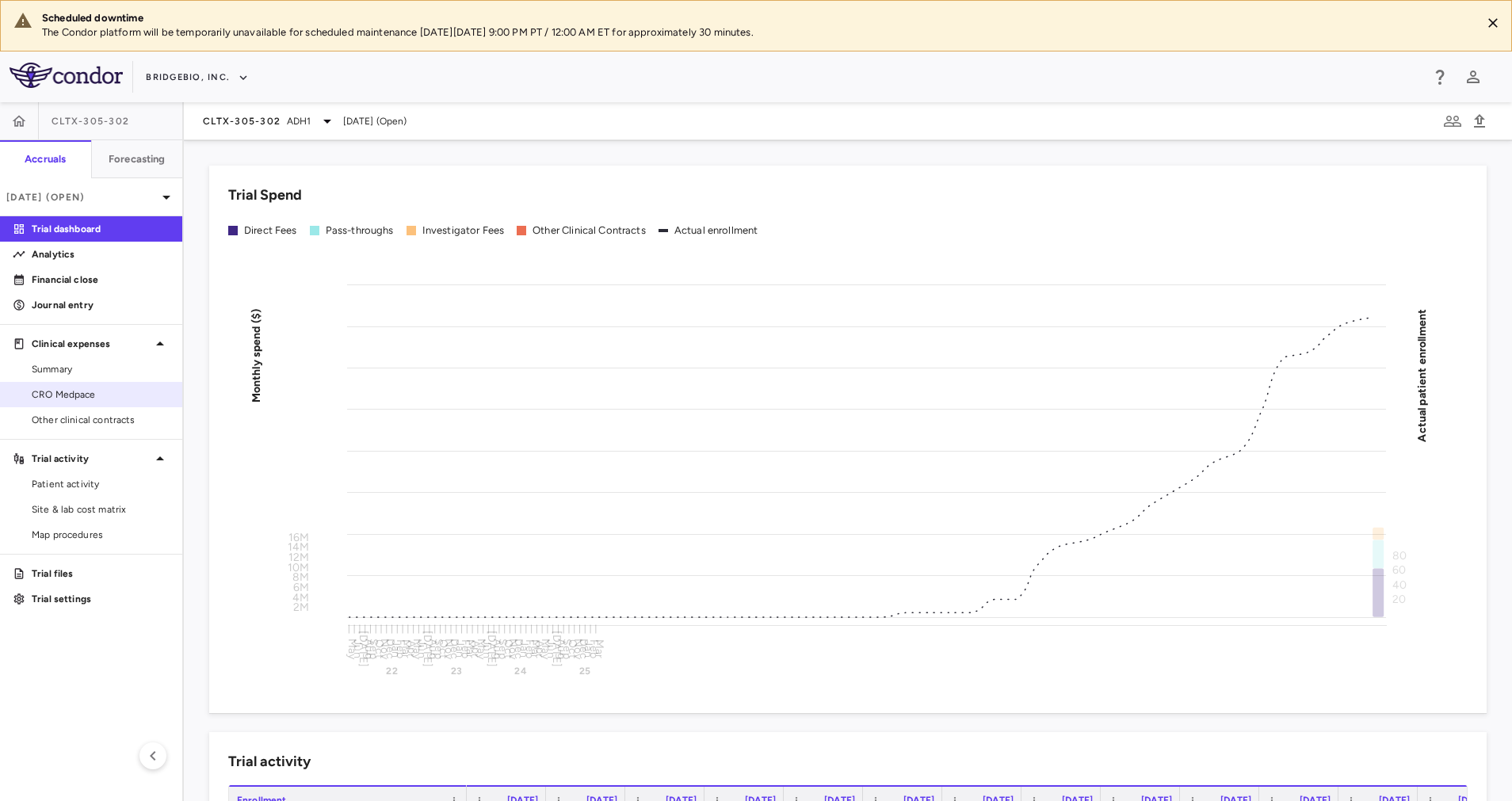
click at [114, 397] on span "CRO Medpace" at bounding box center [101, 395] width 138 height 14
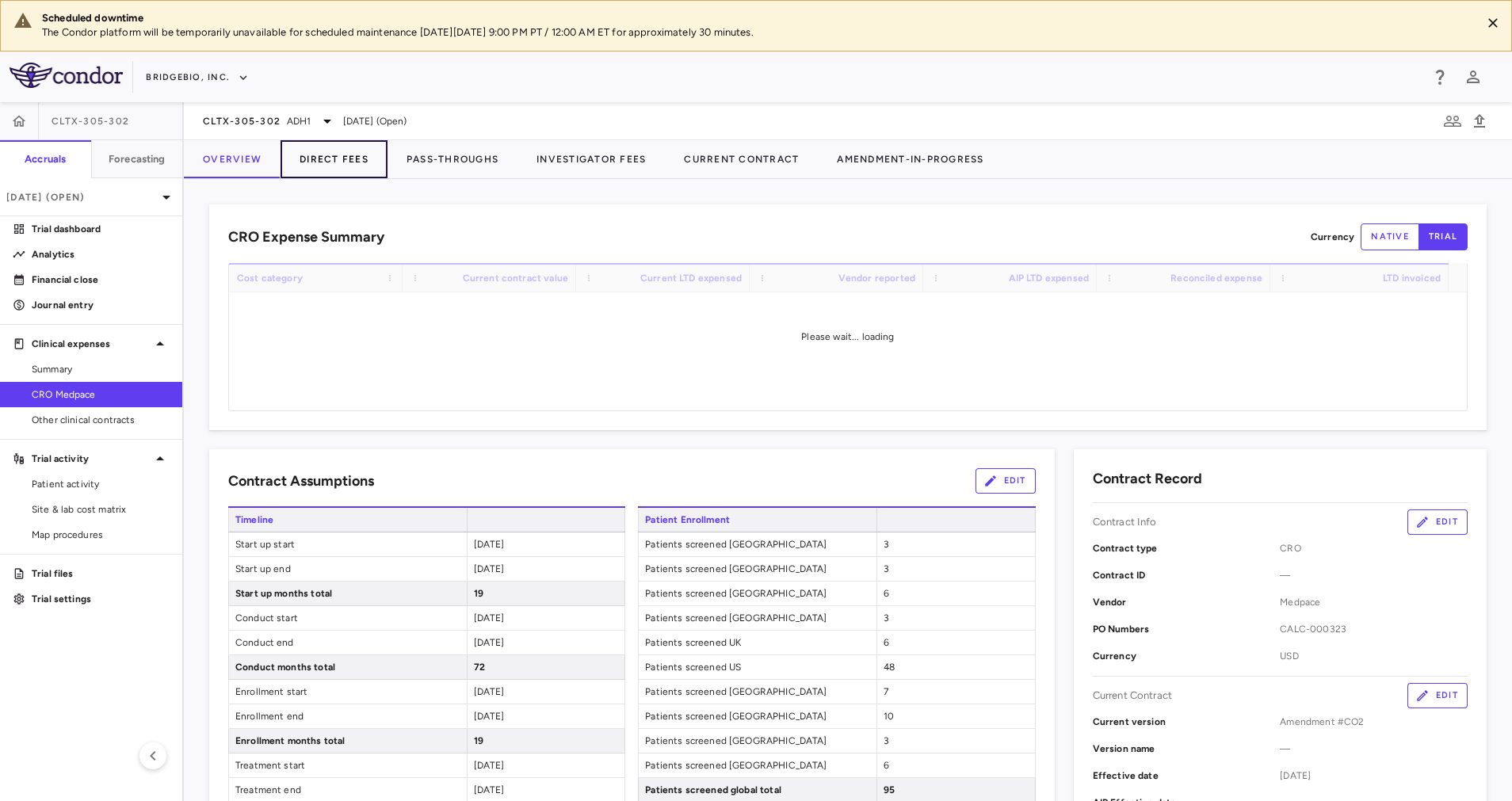
click at [344, 159] on button "Direct Fees" at bounding box center [334, 159] width 107 height 38
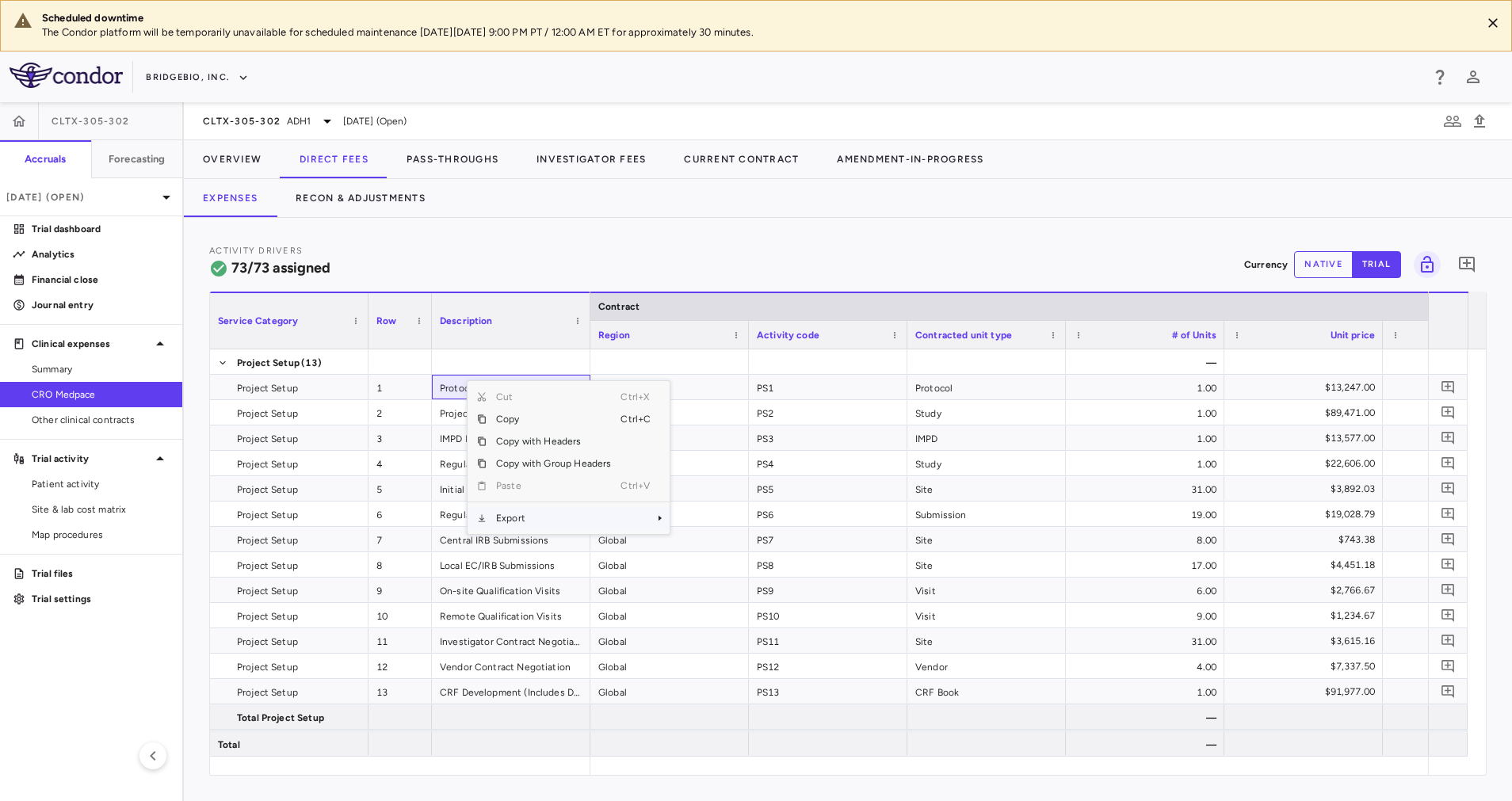
click at [539, 521] on span "Export" at bounding box center [554, 518] width 134 height 22
click at [693, 545] on span "Excel Export" at bounding box center [722, 545] width 74 height 22
click at [566, 263] on div "Activity Drivers 73/73 assigned Currency native trial 0" at bounding box center [848, 264] width 1277 height 42
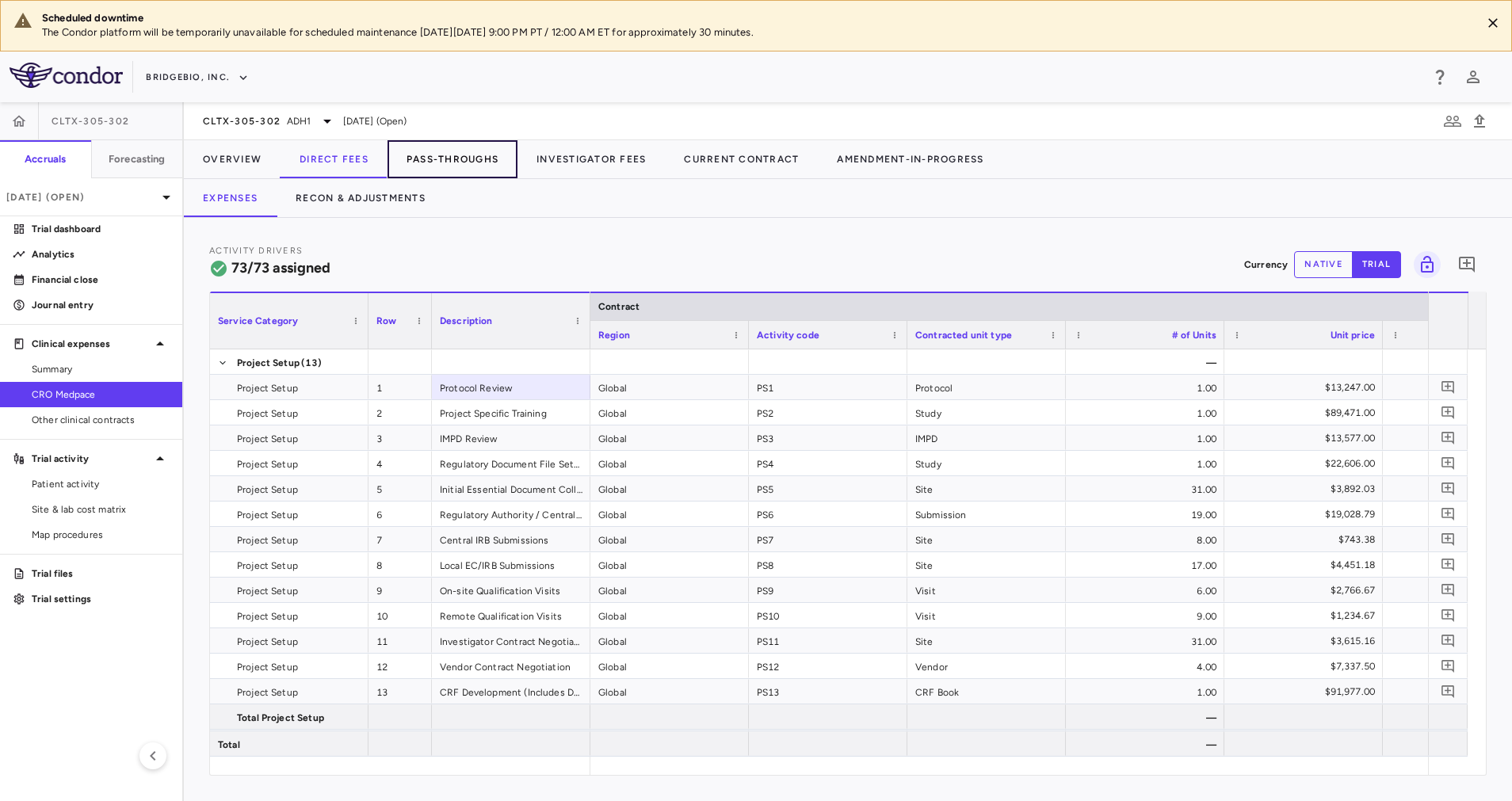
click at [477, 160] on button "Pass-Throughs" at bounding box center [452, 159] width 130 height 38
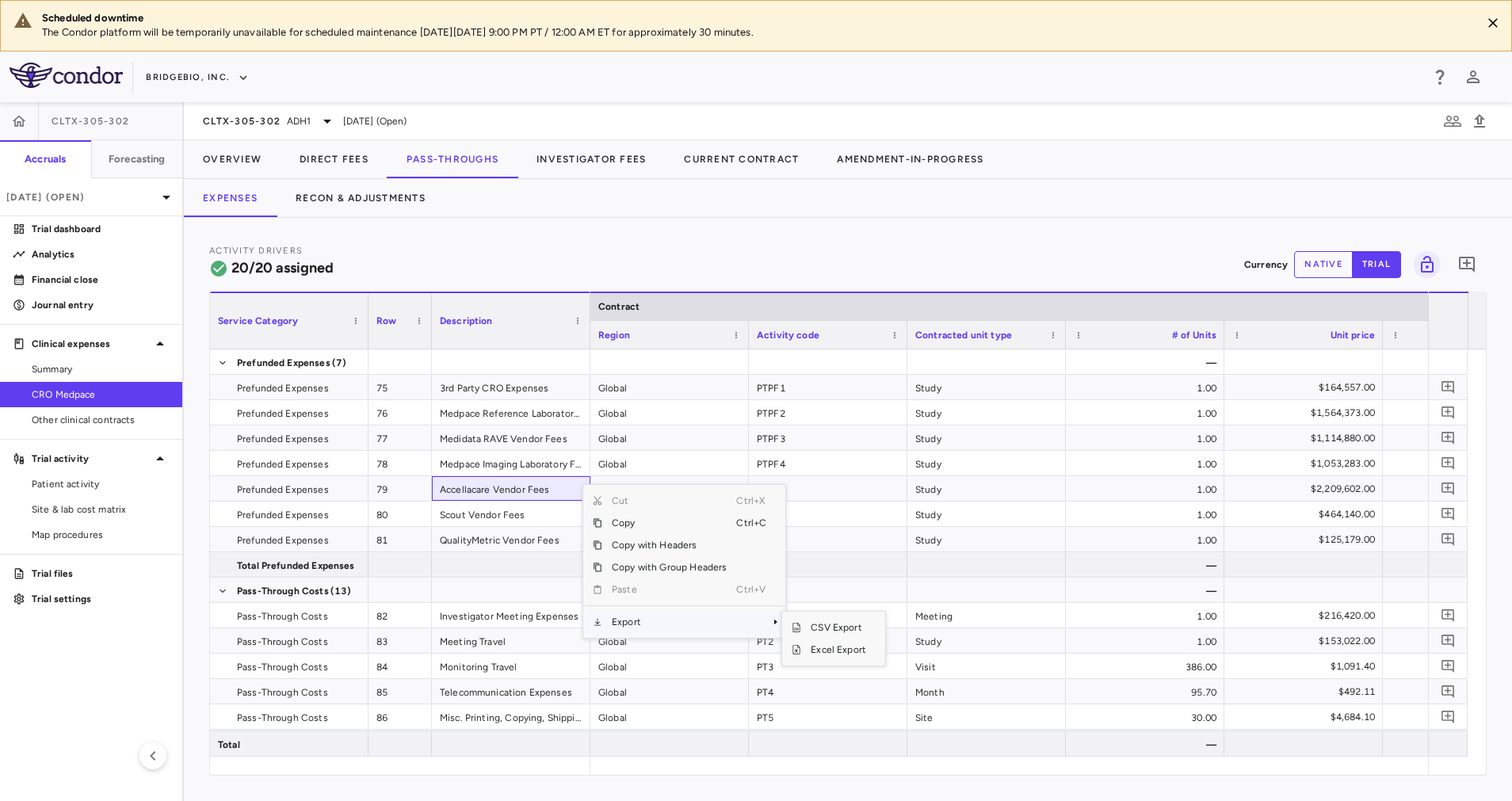
click at [666, 615] on span "Export" at bounding box center [669, 622] width 134 height 22
click at [860, 647] on span "Excel Export" at bounding box center [838, 650] width 74 height 22
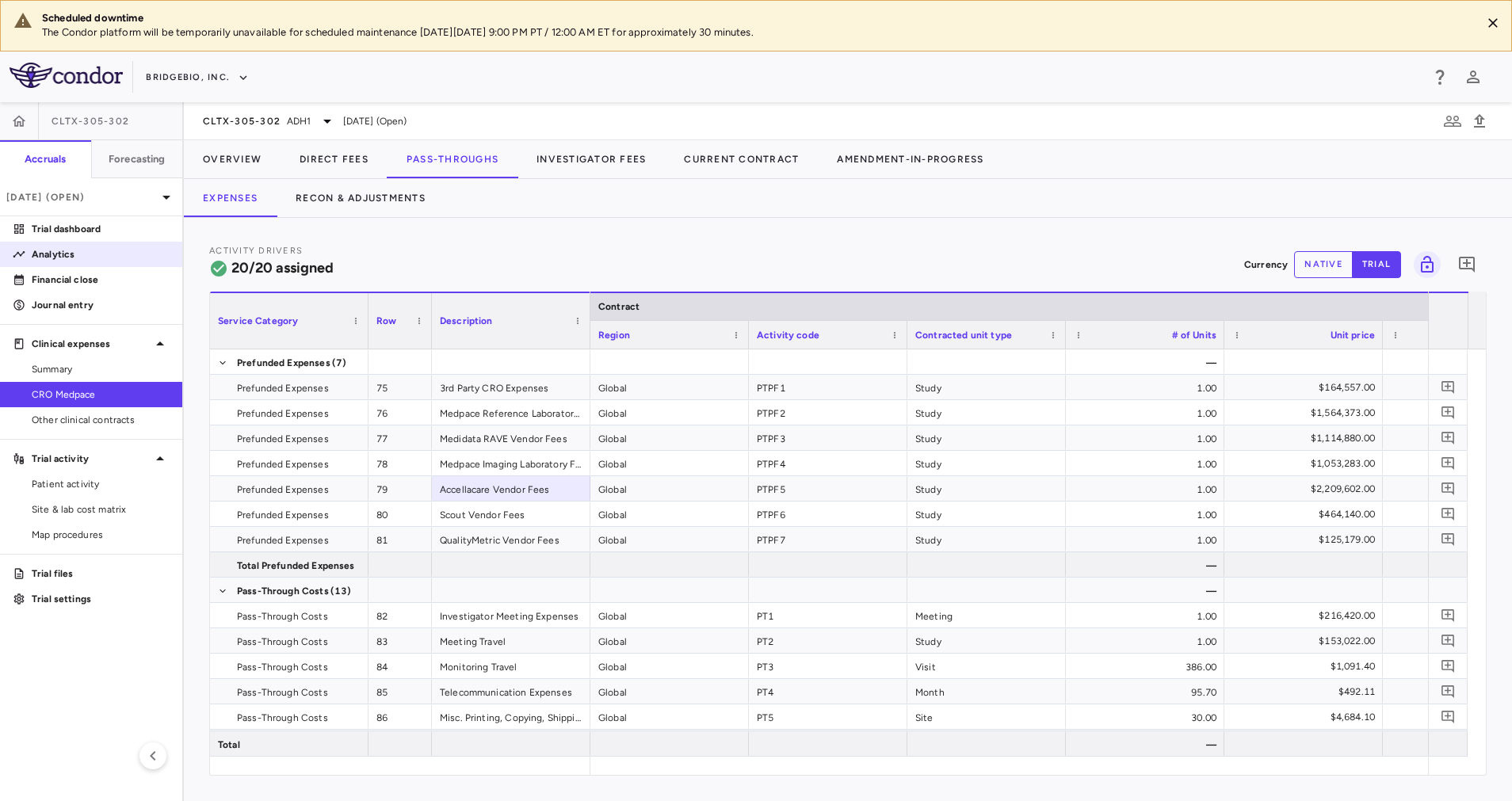
click at [91, 253] on p "Analytics" at bounding box center [101, 255] width 138 height 14
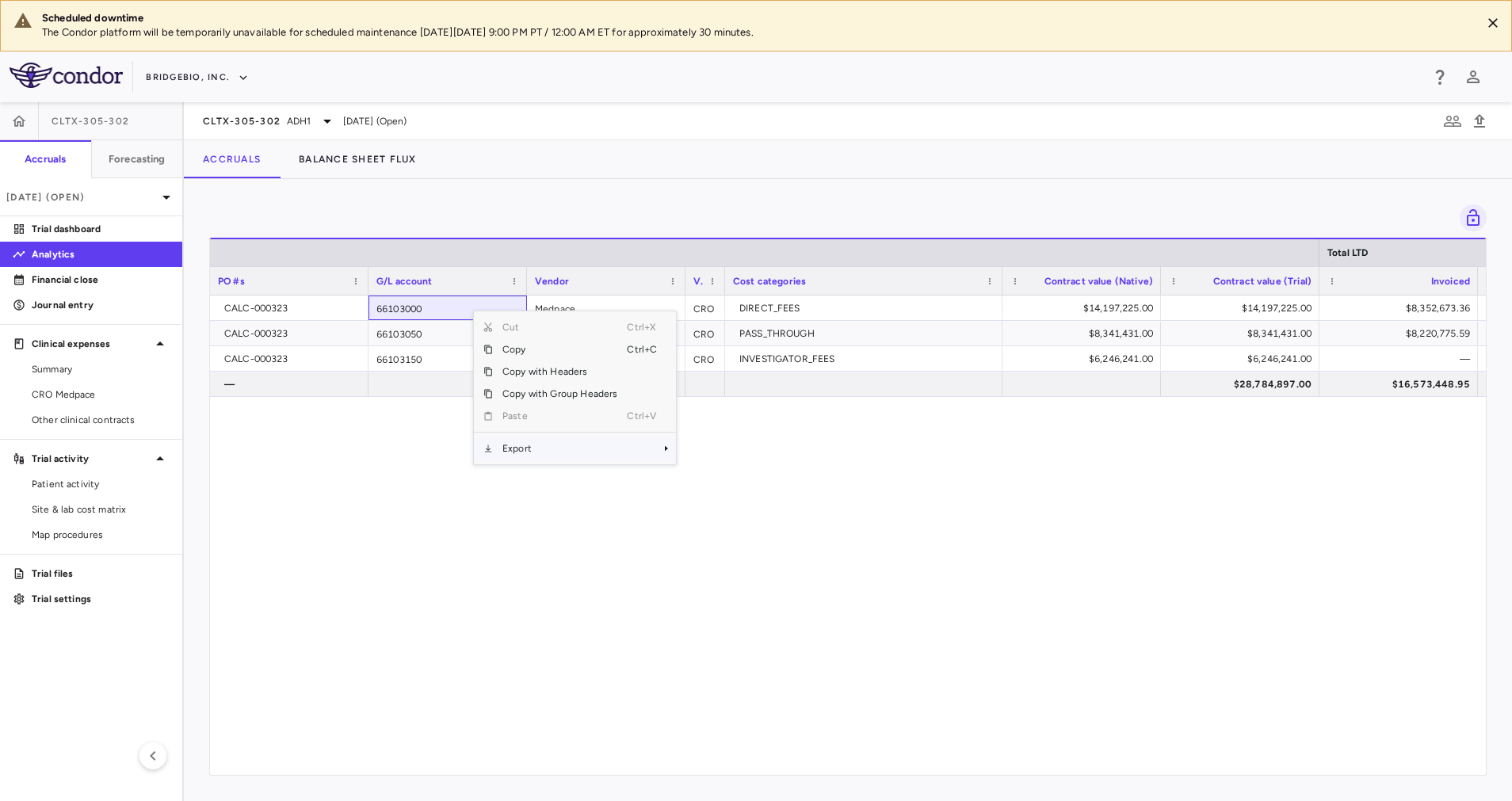
click at [558, 446] on span "Export" at bounding box center [560, 449] width 134 height 22
click at [727, 480] on span "Excel Export" at bounding box center [728, 476] width 74 height 22
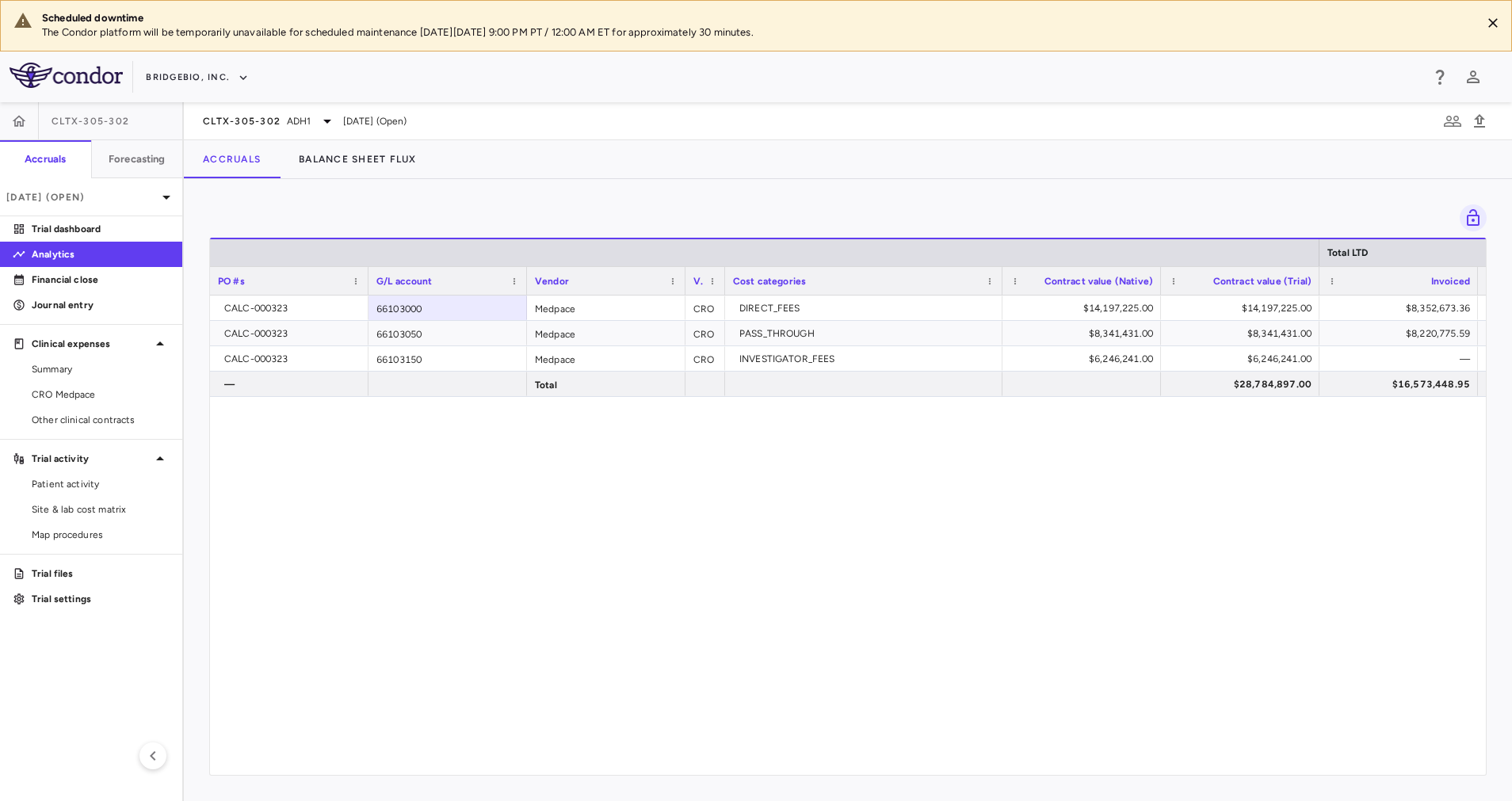
click at [583, 477] on div "CALC-000323 66103000 Medpace CRO DIRECT_FEES $14,197,225.00 $14,197,225.00 $8,3…" at bounding box center [848, 526] width 1276 height 461
click at [120, 391] on span "CRO Medpace" at bounding box center [101, 395] width 138 height 14
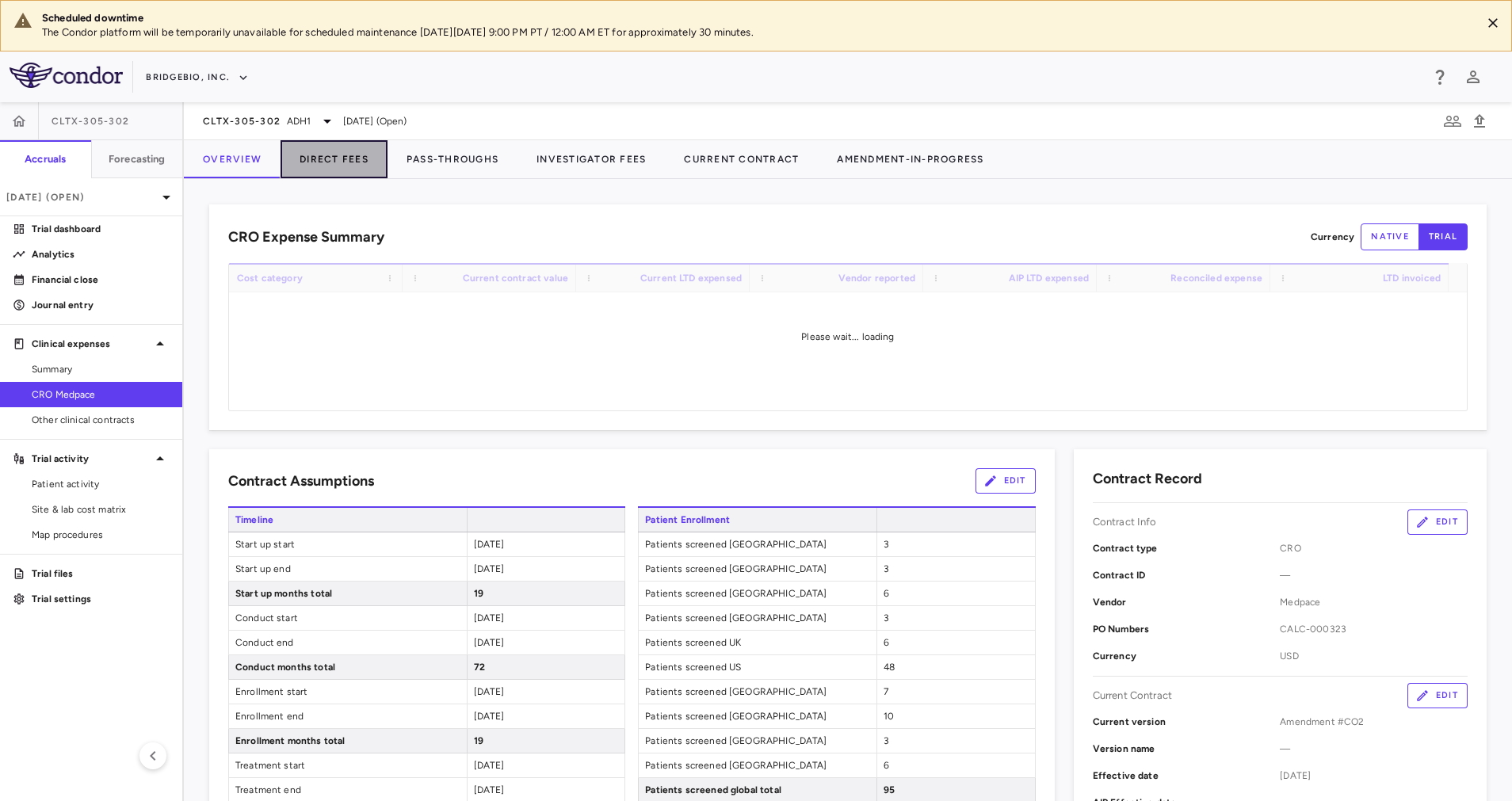
click at [327, 157] on button "Direct Fees" at bounding box center [334, 159] width 107 height 38
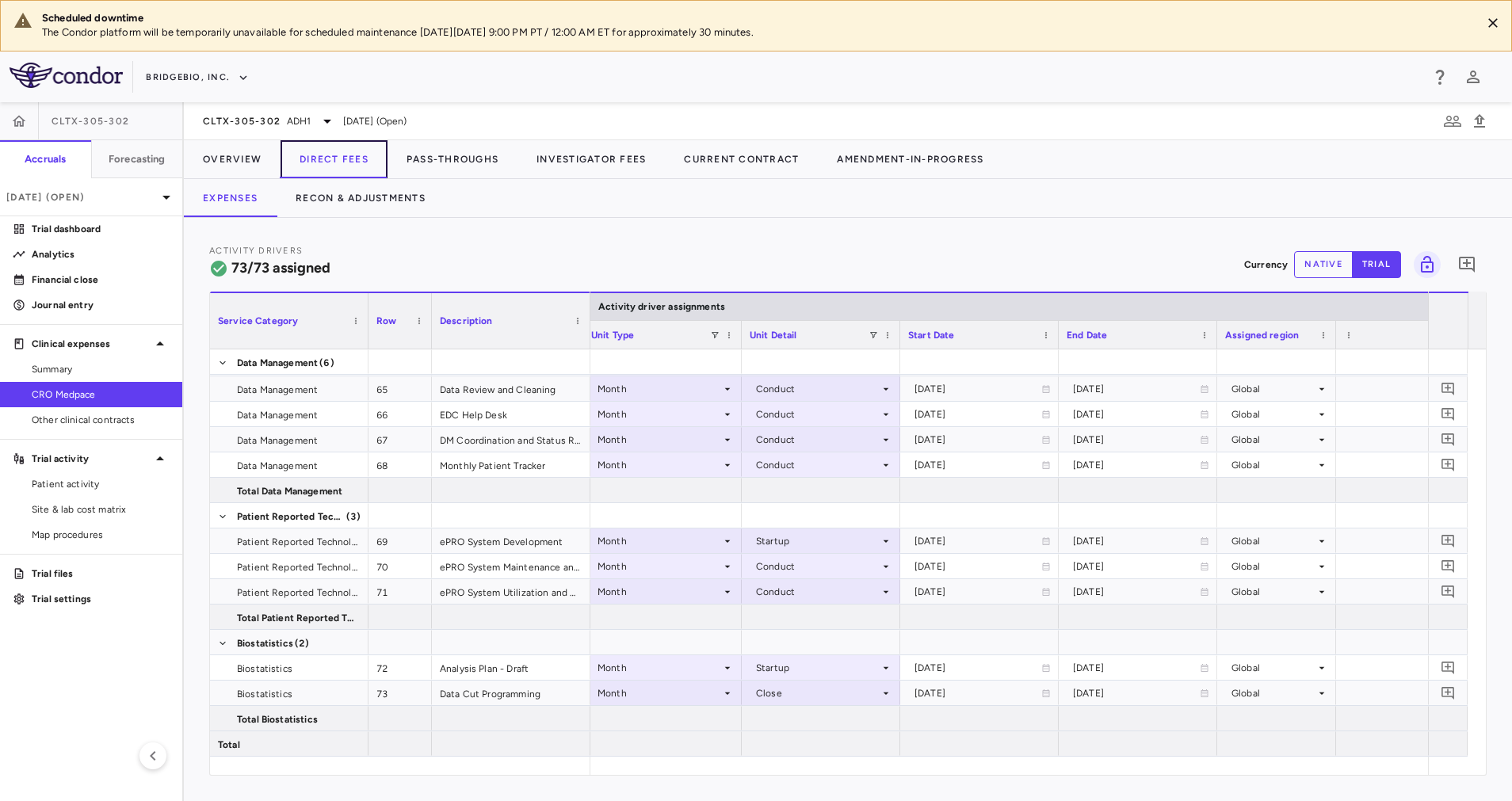
scroll to position [0, 1259]
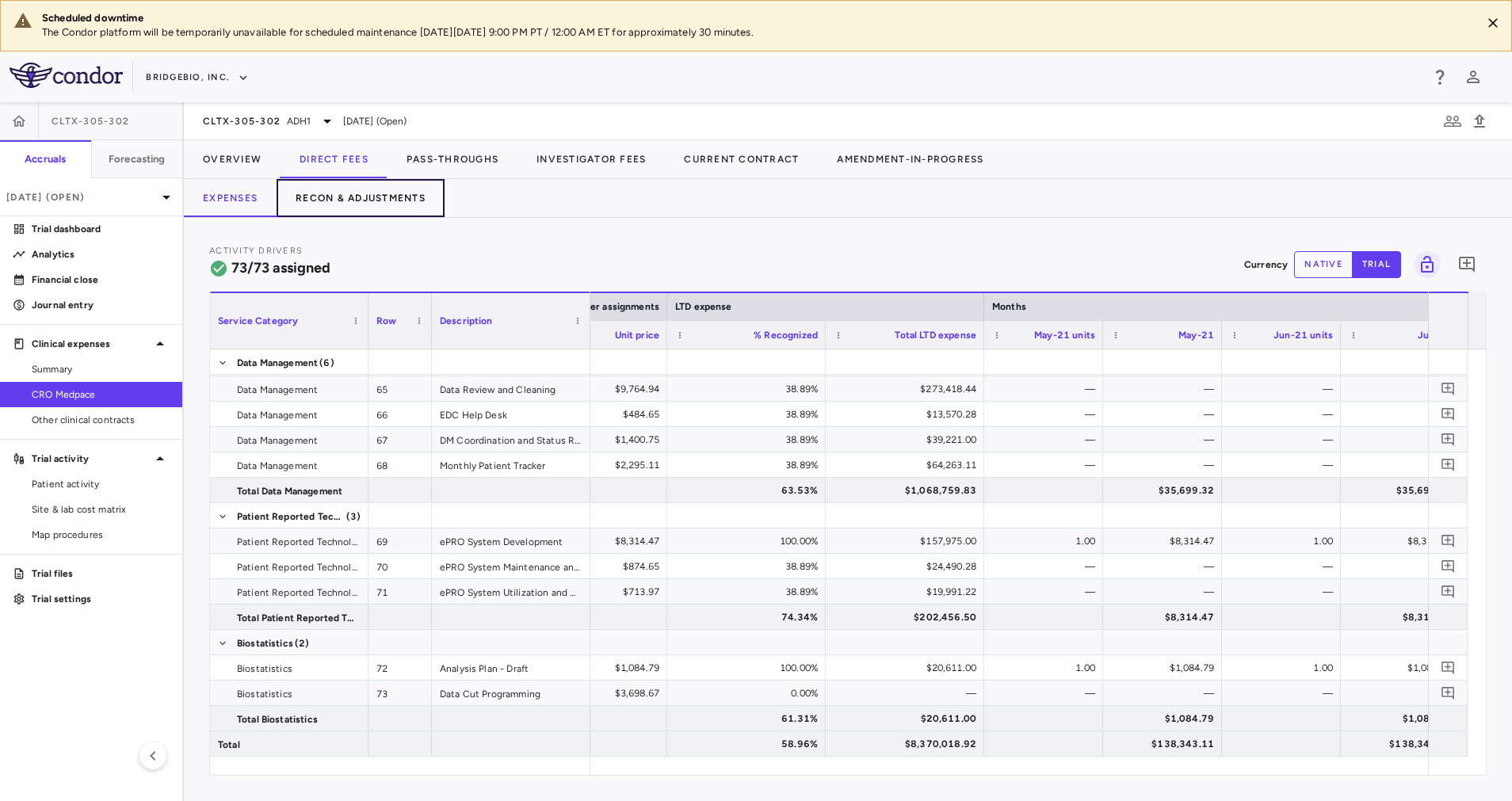
click at [393, 193] on button "Recon & Adjustments" at bounding box center [360, 198] width 168 height 38
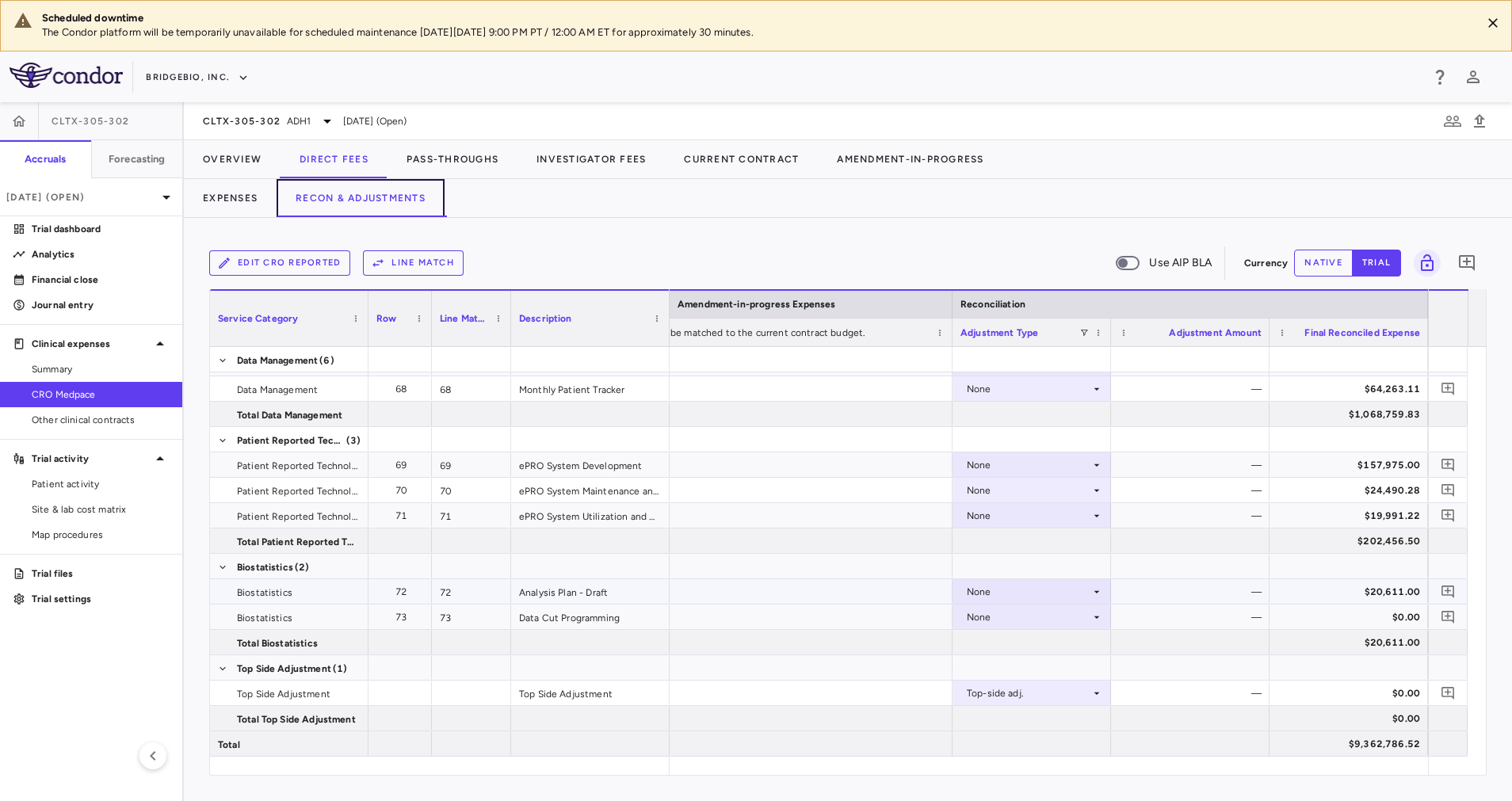
scroll to position [2045, 0]
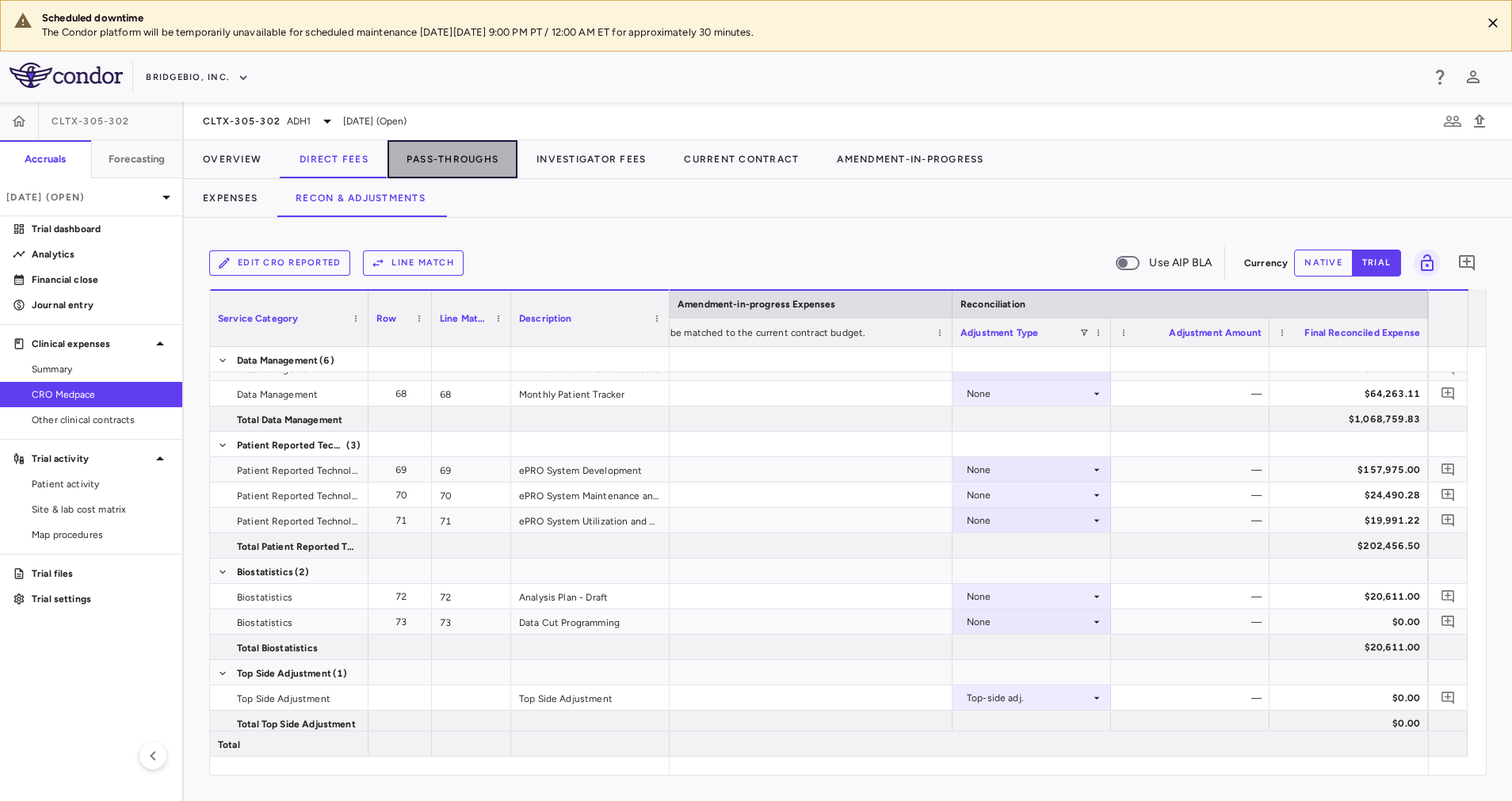
click at [440, 149] on button "Pass-Throughs" at bounding box center [452, 159] width 130 height 38
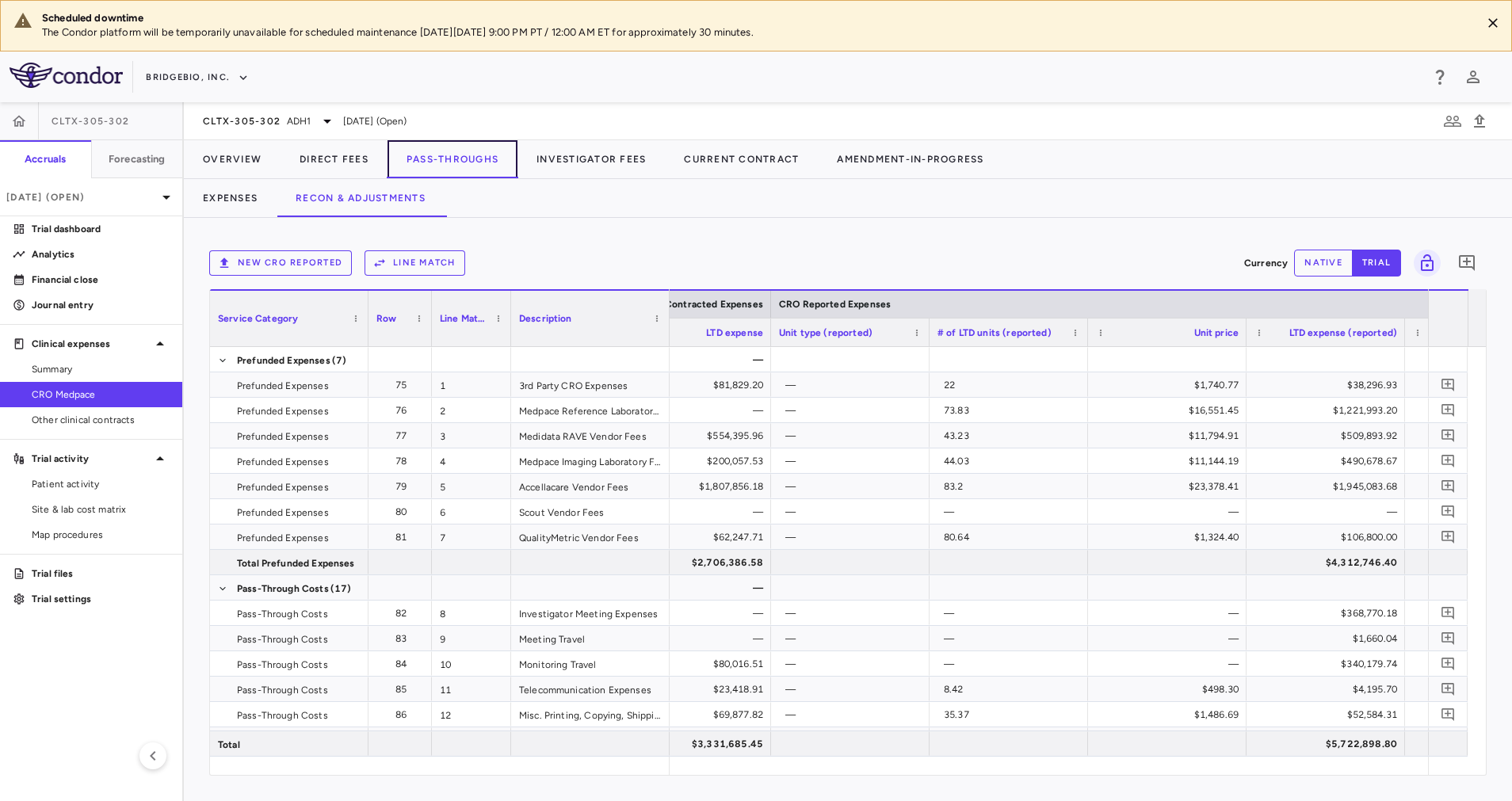
scroll to position [0, 1049]
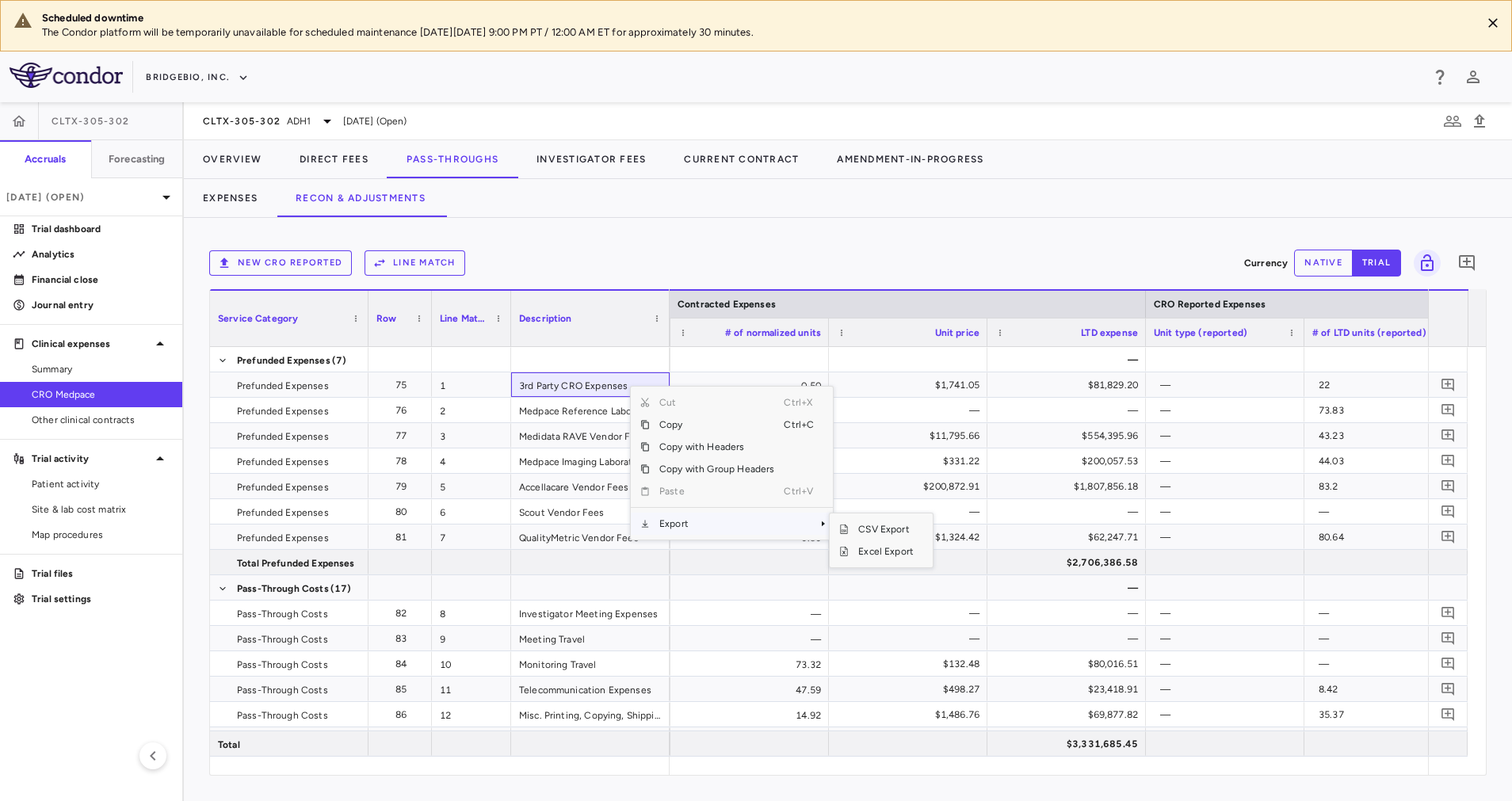
click at [746, 524] on span "Export" at bounding box center [717, 524] width 134 height 22
click at [900, 545] on span "Excel Export" at bounding box center [886, 551] width 74 height 22
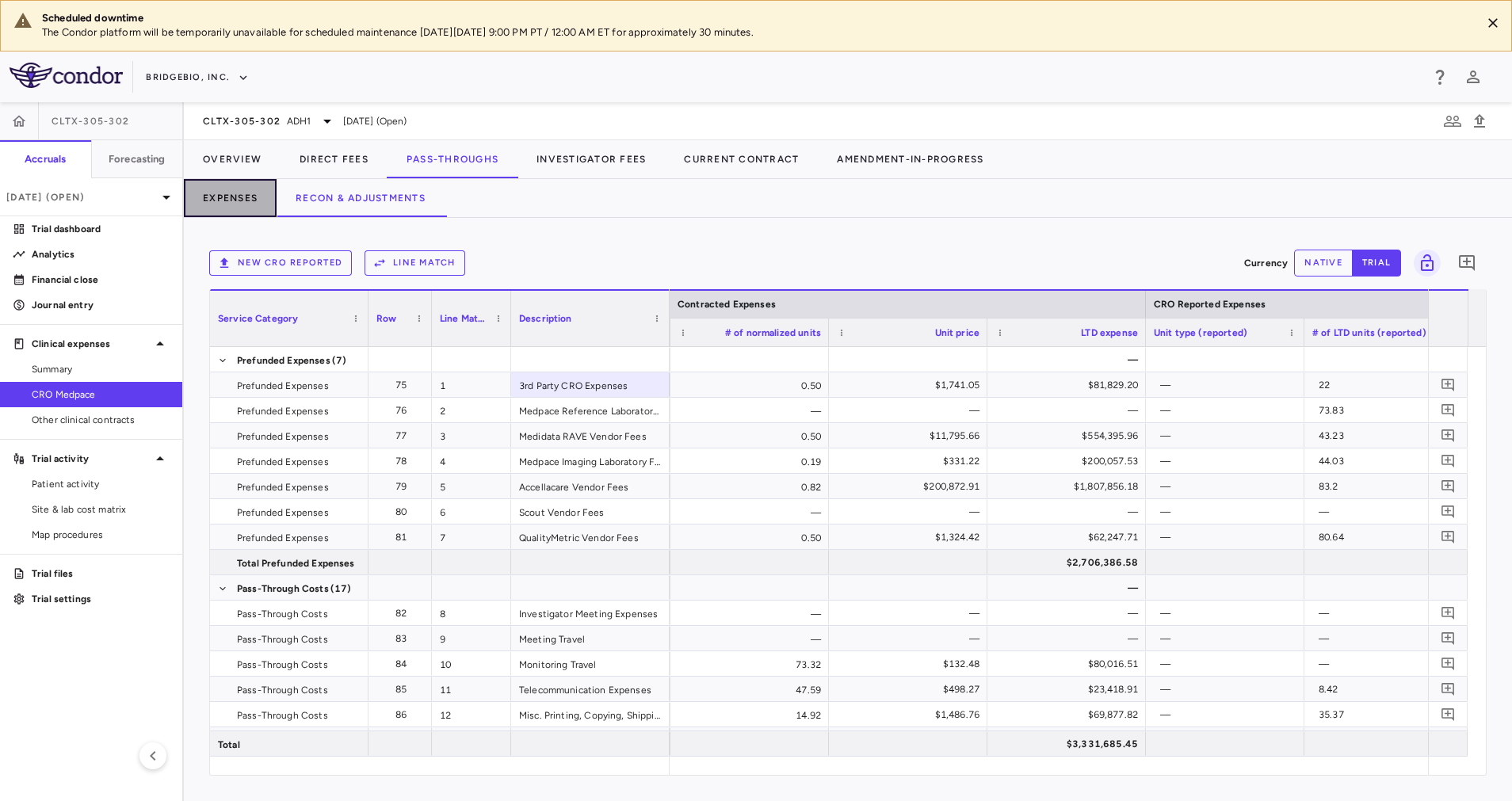
click at [241, 197] on button "Expenses" at bounding box center [230, 198] width 92 height 38
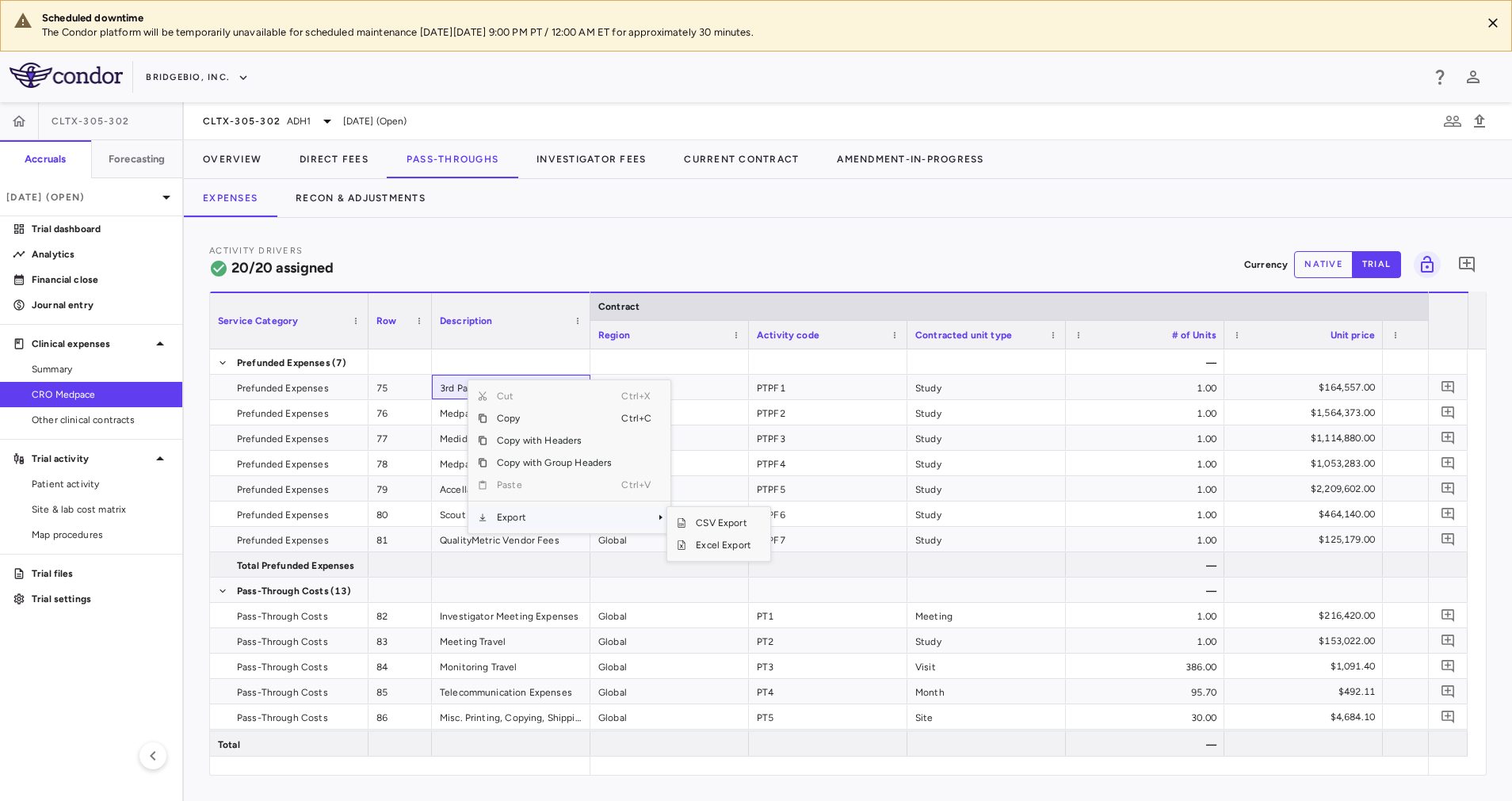
click at [599, 515] on span "Export" at bounding box center [554, 517] width 134 height 22
click at [719, 548] on span "Excel Export" at bounding box center [723, 545] width 74 height 22
click at [664, 237] on div "Activity Drivers 20/20 assigned Currency native trial 0 Service Category Drag h…" at bounding box center [848, 509] width 1328 height 584
